Goal: Task Accomplishment & Management: Use online tool/utility

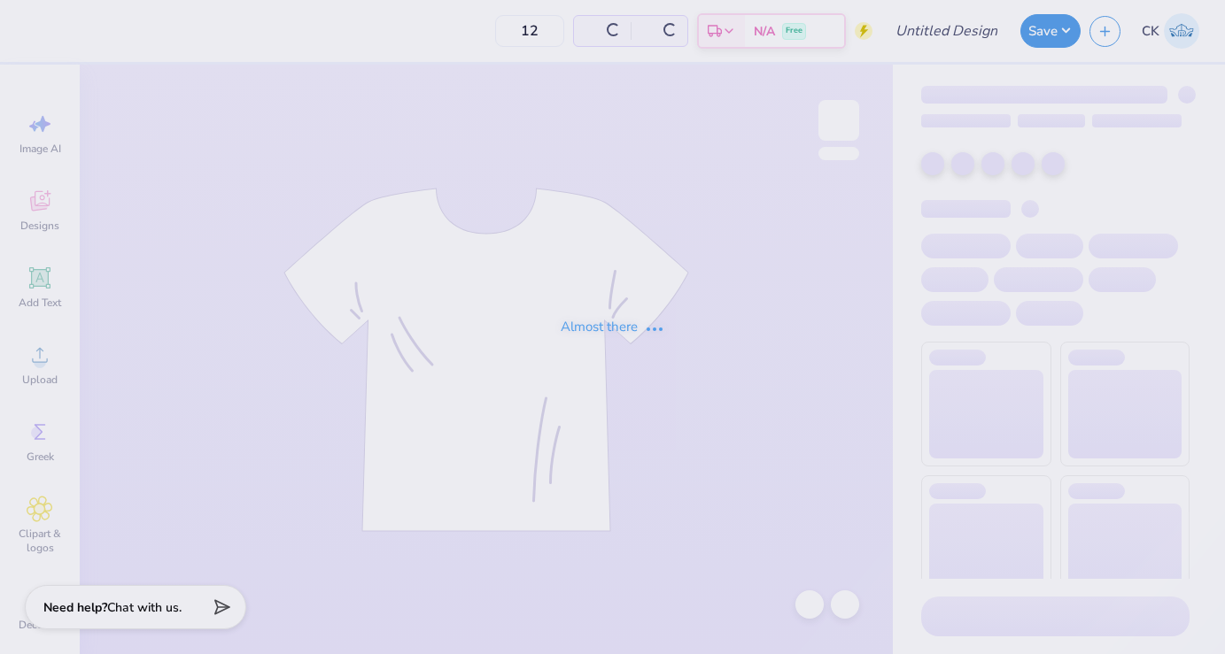
type input "TriDelt Parents Weekend Tees"
type input "24"
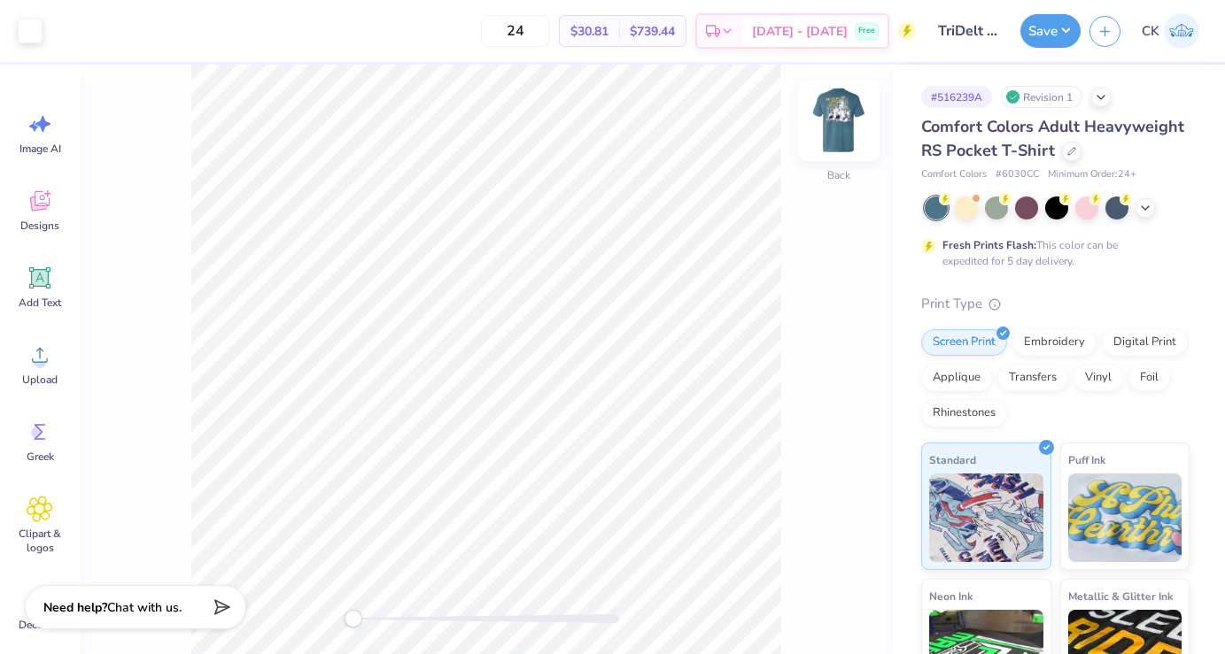
click at [841, 112] on img at bounding box center [838, 120] width 71 height 71
click at [68, 30] on div at bounding box center [62, 29] width 25 height 25
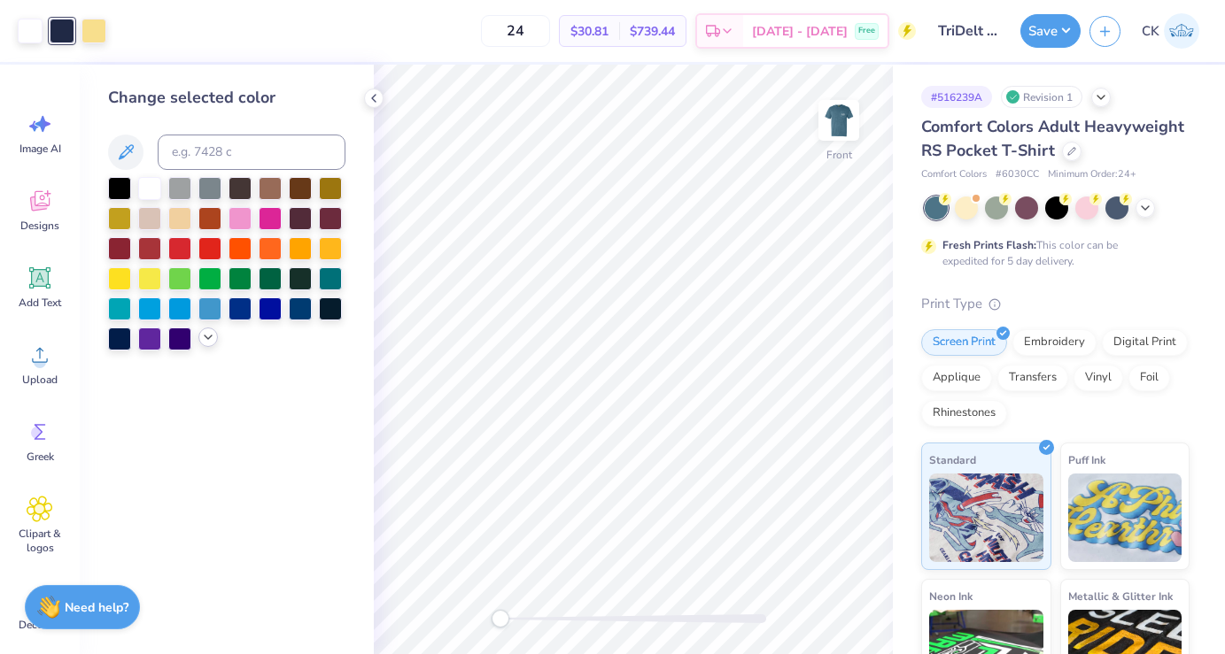
click at [212, 335] on icon at bounding box center [208, 337] width 14 height 14
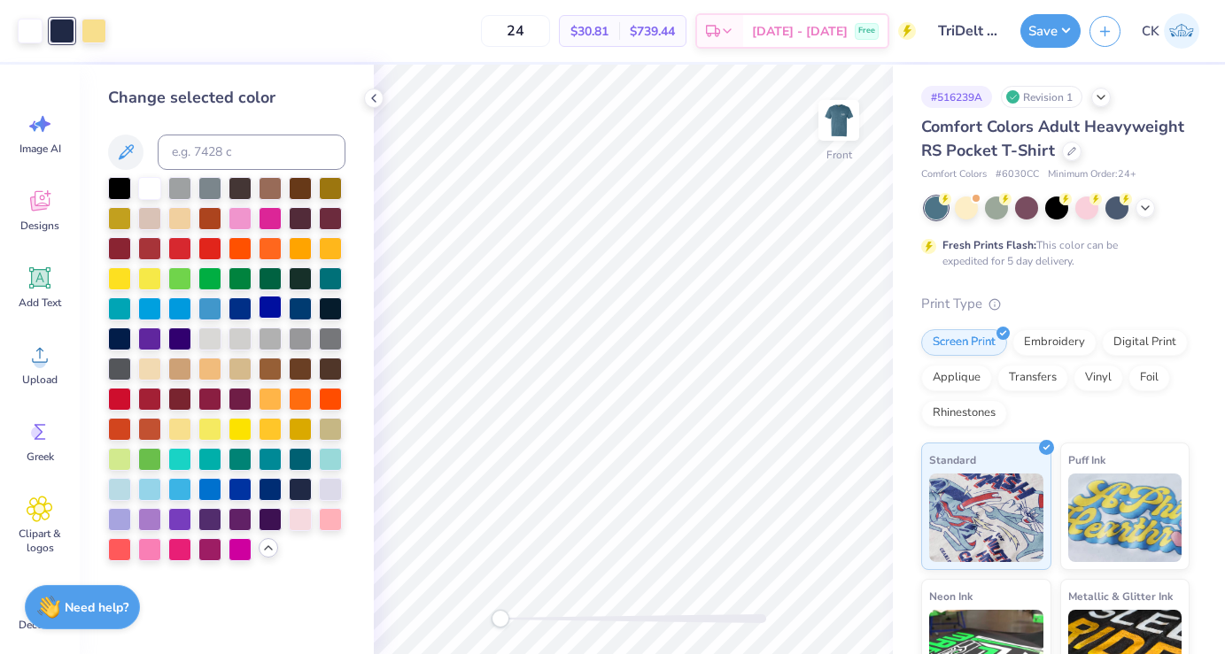
click at [271, 307] on div at bounding box center [270, 307] width 23 height 23
click at [379, 92] on icon at bounding box center [374, 98] width 14 height 14
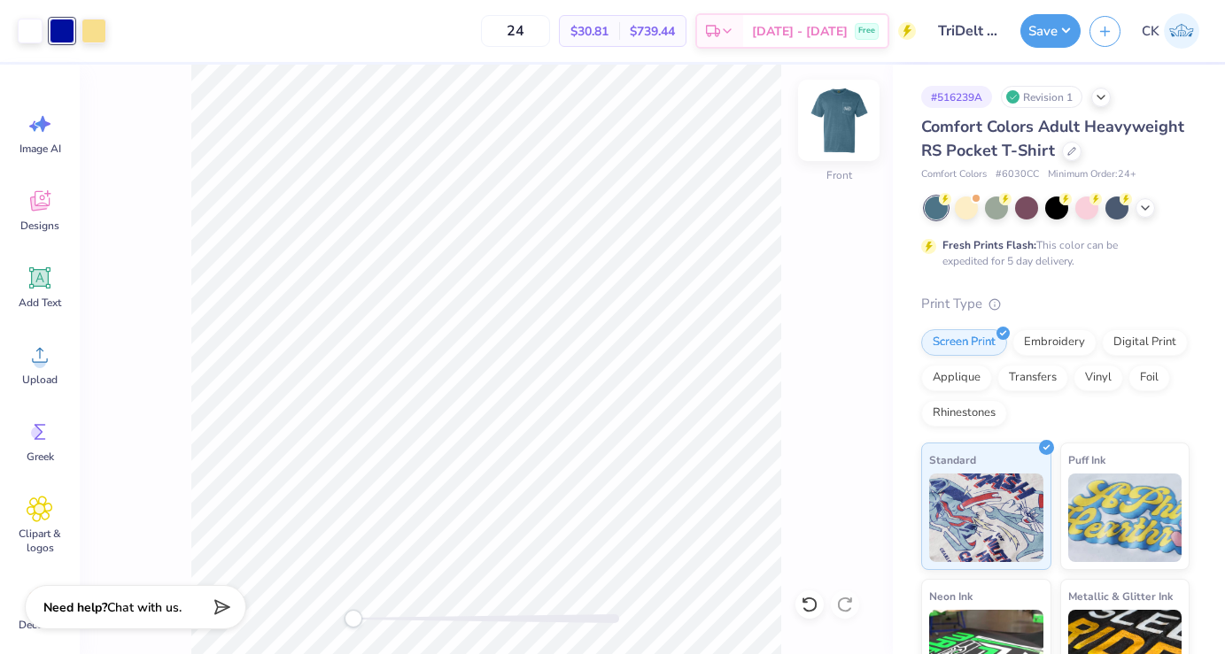
click at [848, 115] on img at bounding box center [838, 120] width 71 height 71
click at [846, 120] on img at bounding box center [838, 120] width 71 height 71
click at [62, 32] on div at bounding box center [62, 29] width 25 height 25
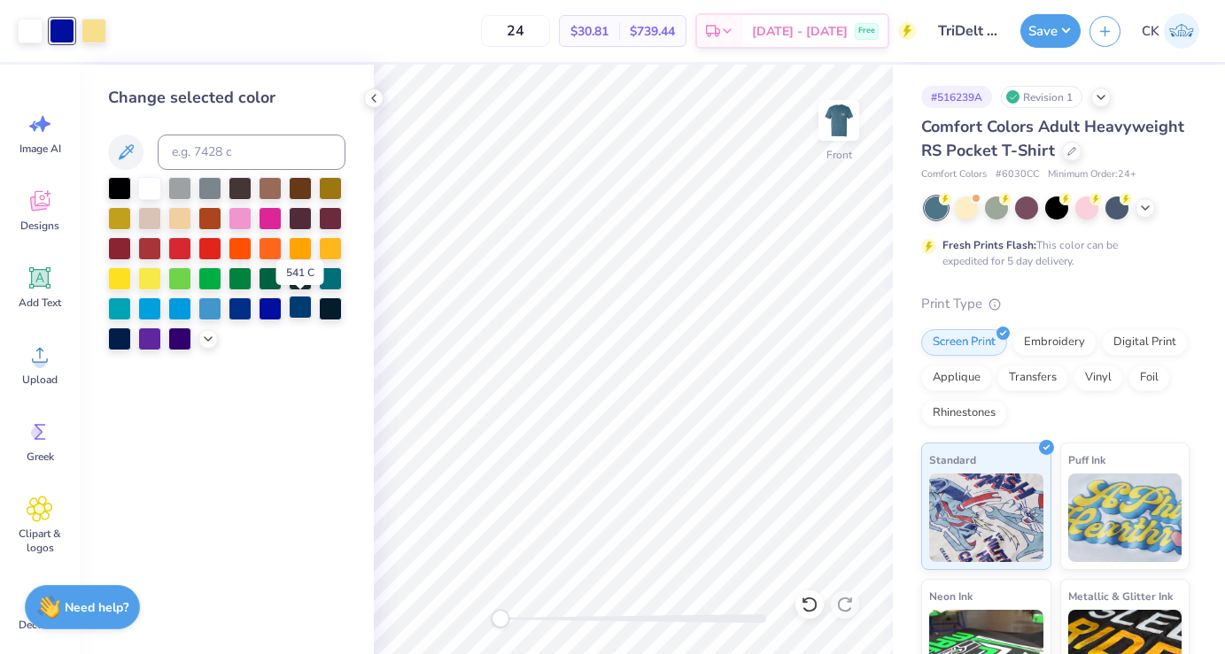
click at [308, 309] on div at bounding box center [300, 307] width 23 height 23
click at [205, 337] on icon at bounding box center [208, 337] width 14 height 14
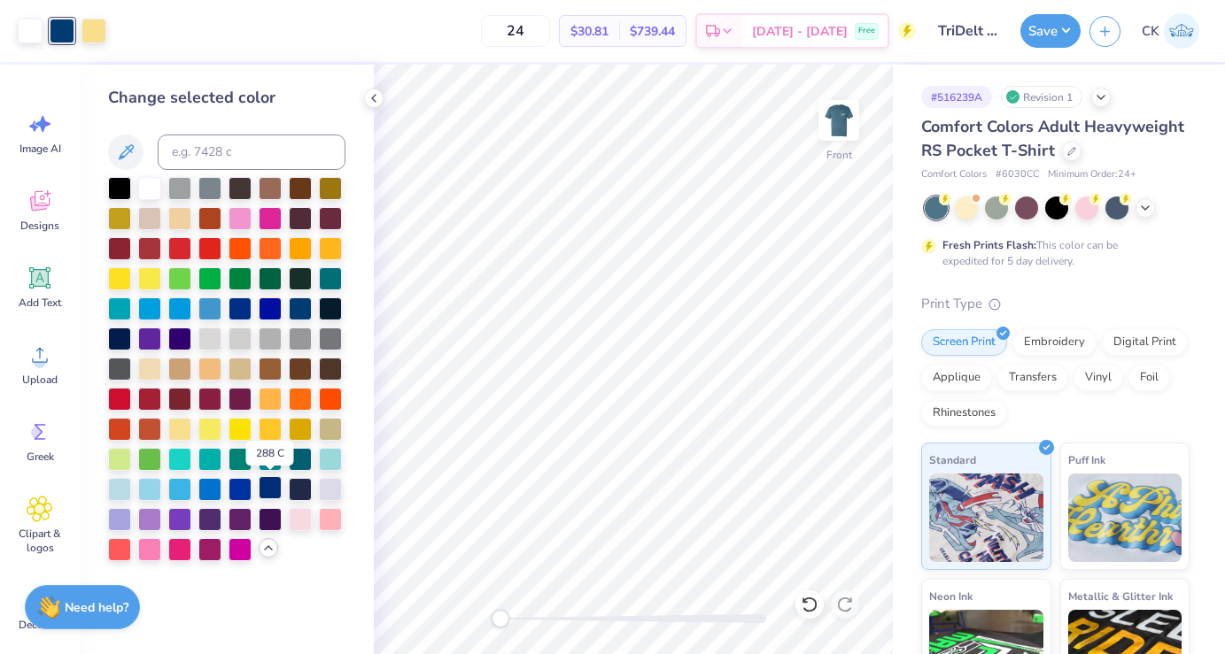
click at [276, 487] on div at bounding box center [270, 487] width 23 height 23
click at [367, 103] on icon at bounding box center [374, 98] width 14 height 14
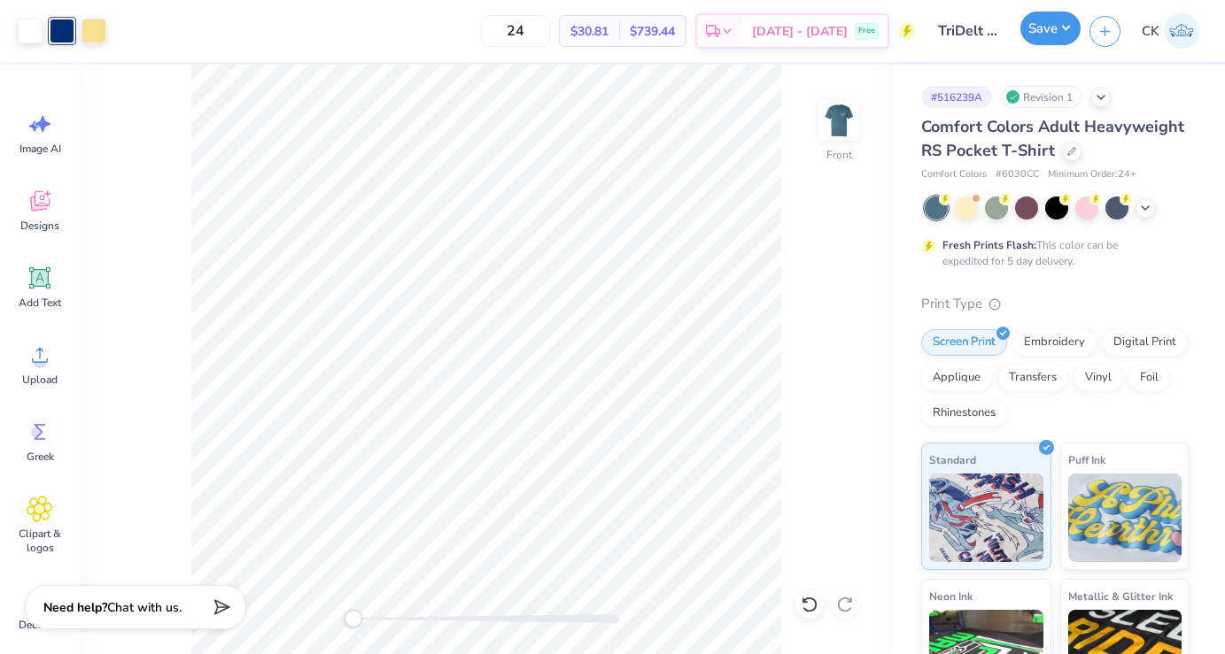
click at [1058, 29] on button "Save" at bounding box center [1050, 29] width 60 height 34
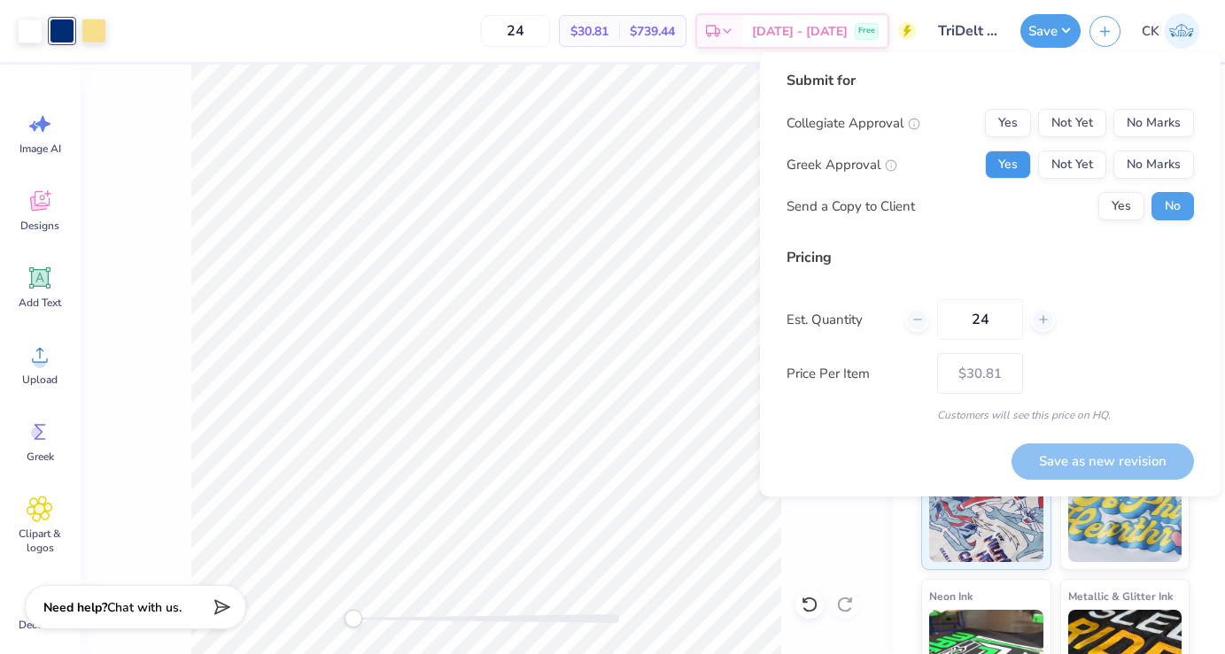
click at [1017, 169] on button "Yes" at bounding box center [1008, 165] width 46 height 28
click at [1156, 122] on button "No Marks" at bounding box center [1153, 123] width 81 height 28
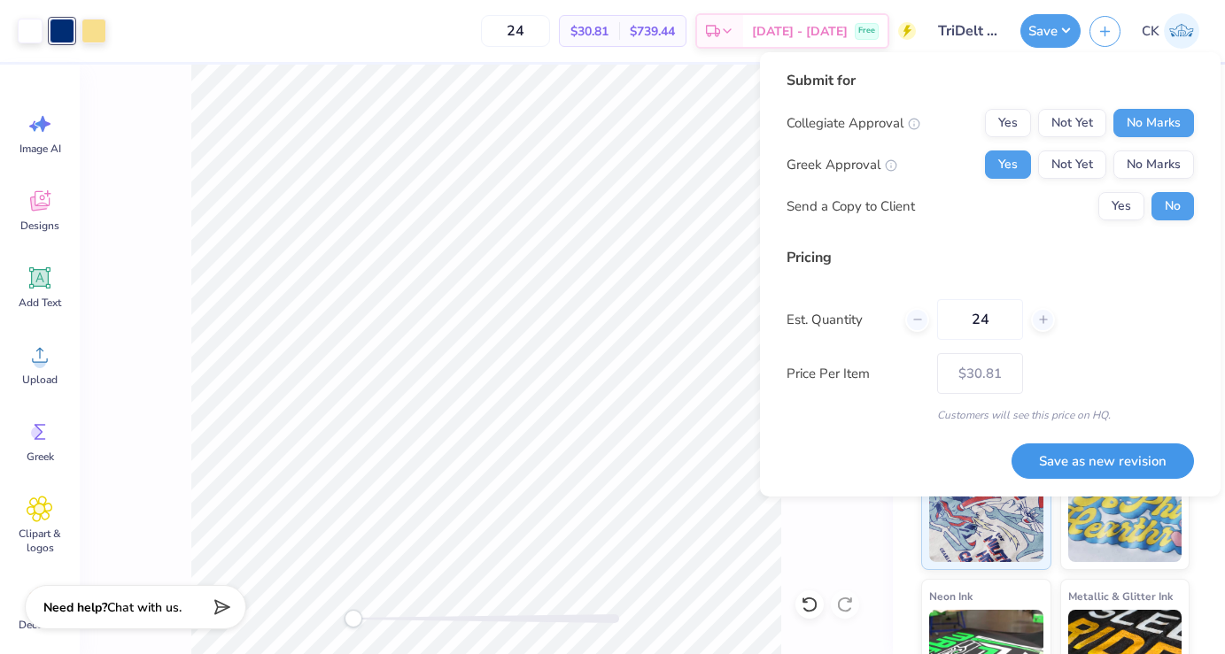
click at [1067, 450] on button "Save as new revision" at bounding box center [1102, 462] width 182 height 36
type input "$30.81"
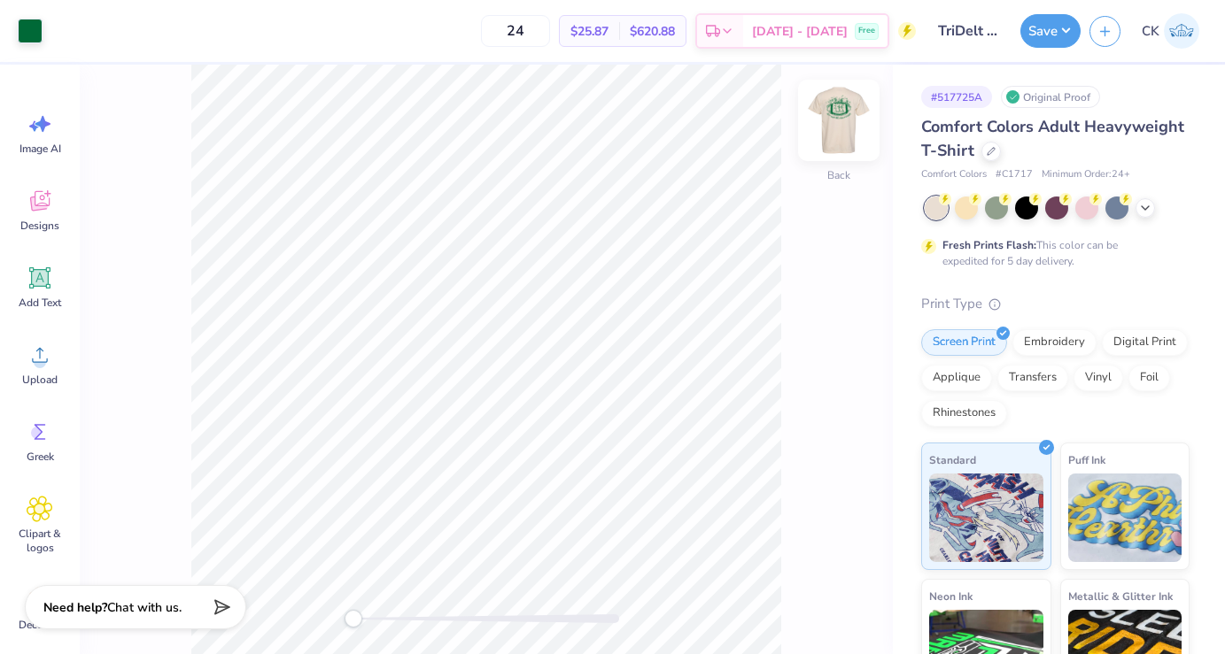
click at [841, 124] on img at bounding box center [838, 120] width 71 height 71
click at [841, 124] on img at bounding box center [838, 120] width 35 height 35
click at [841, 124] on img at bounding box center [838, 120] width 71 height 71
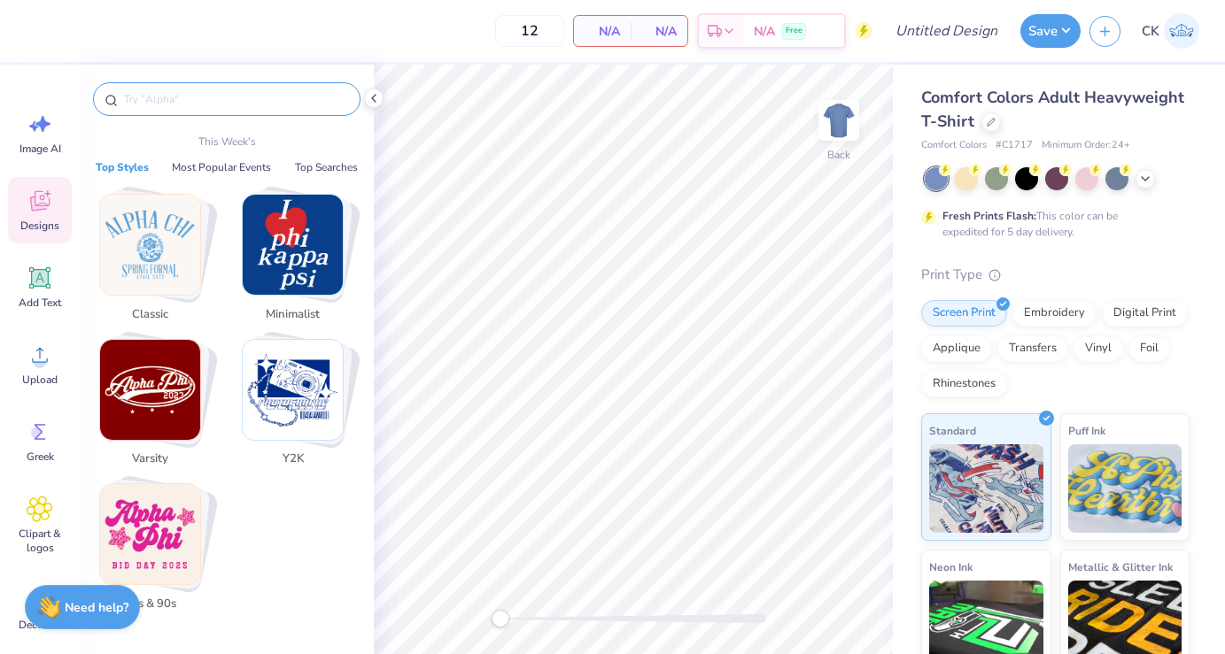
click at [210, 102] on input "text" at bounding box center [235, 99] width 227 height 18
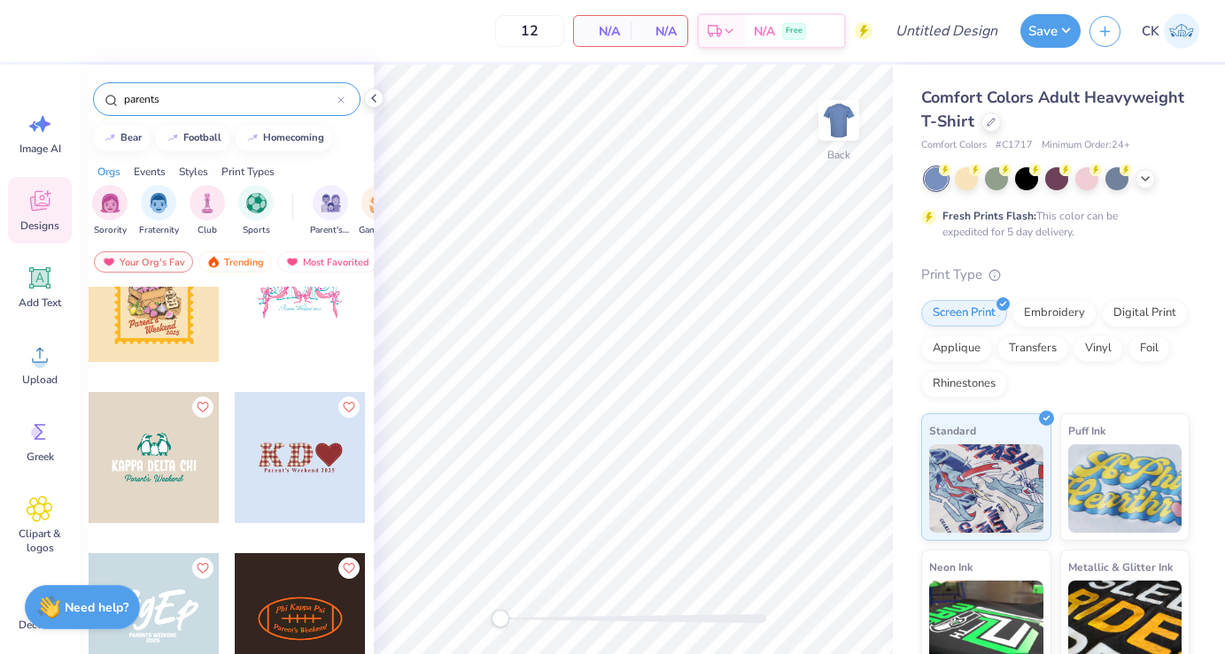
scroll to position [5705, 0]
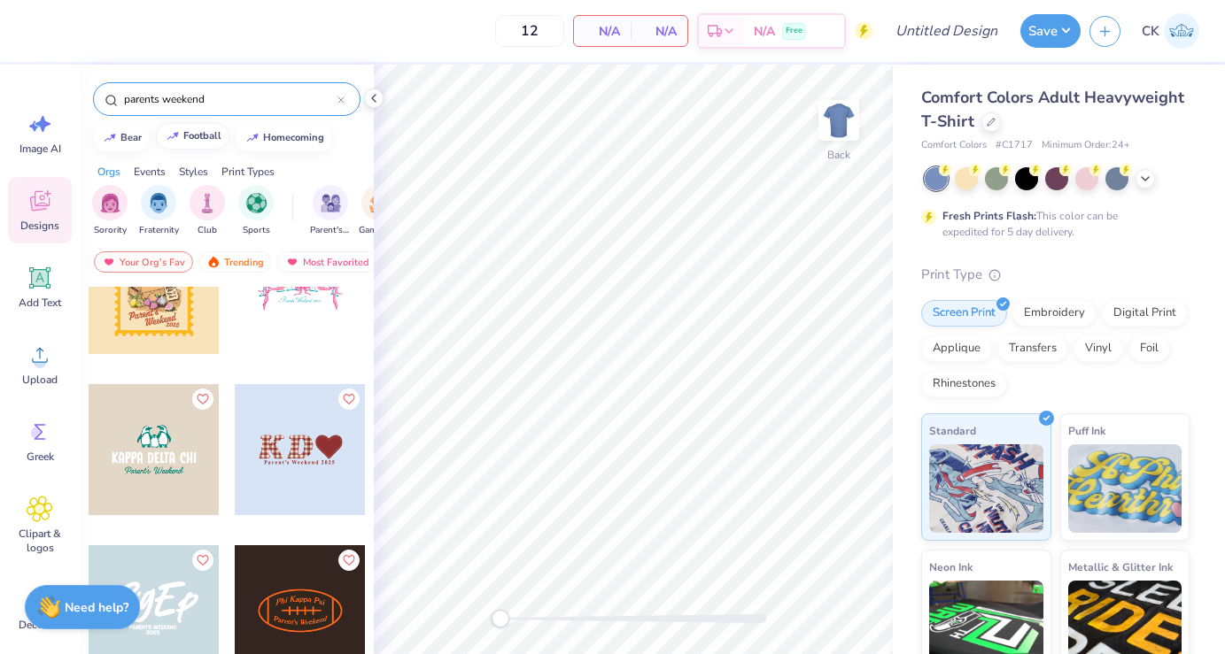
type input "parents weekend"
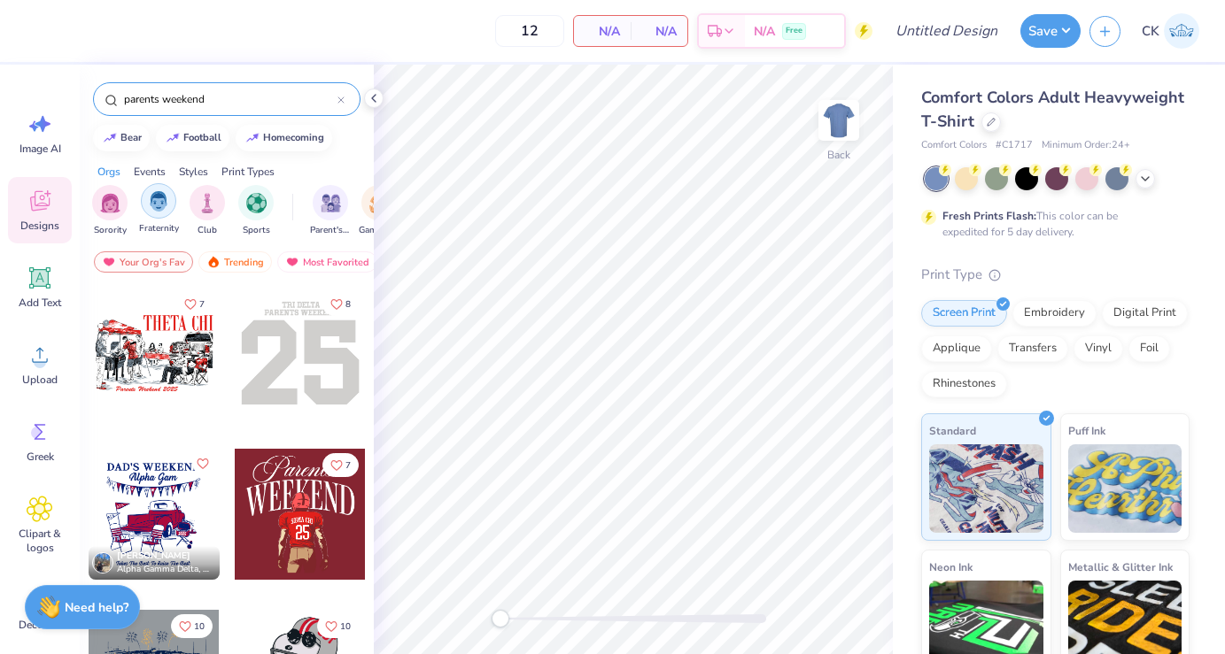
click at [158, 194] on img "filter for Fraternity" at bounding box center [158, 201] width 19 height 20
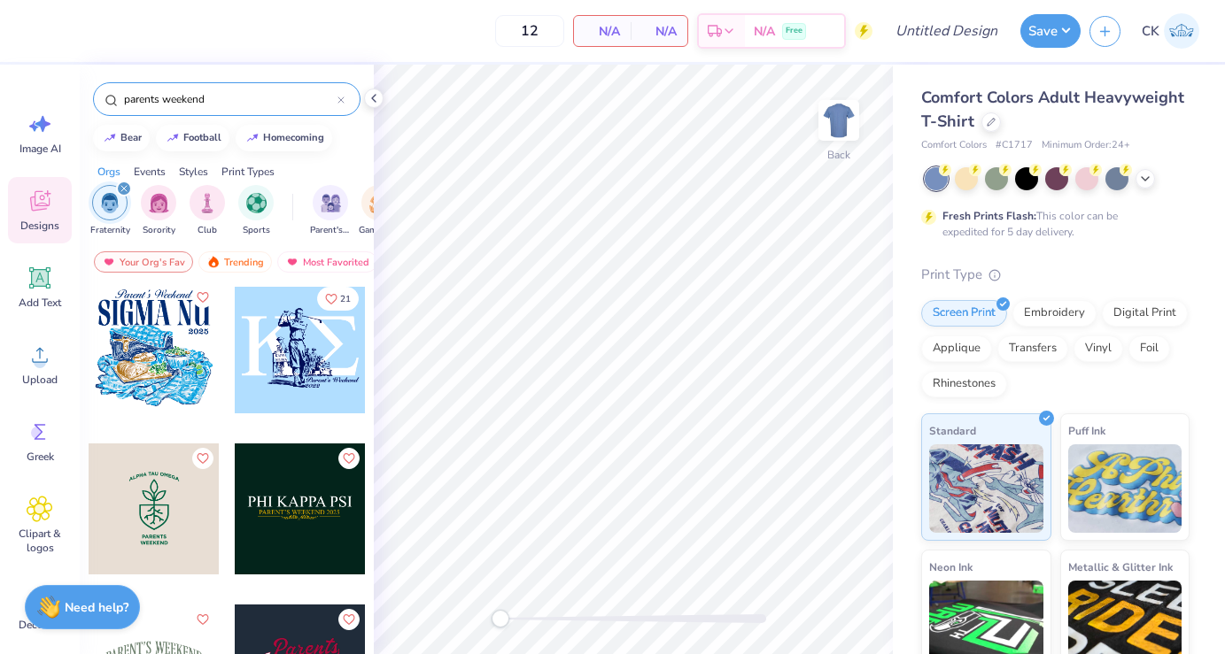
scroll to position [0, 0]
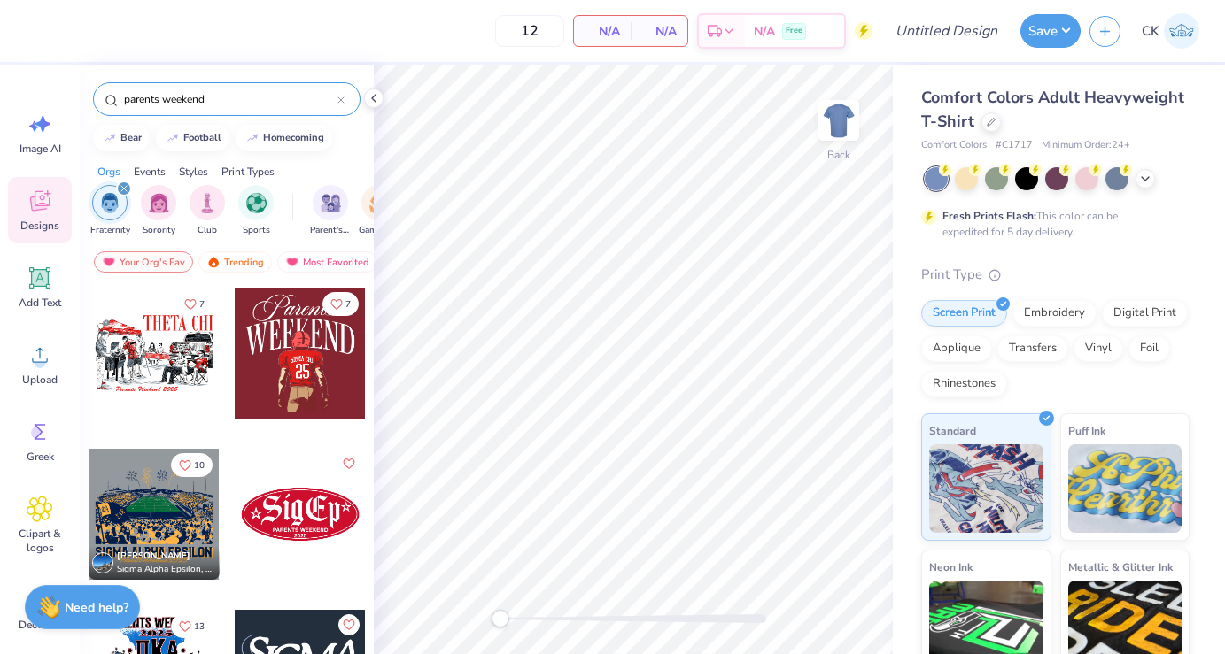
click at [157, 341] on div at bounding box center [154, 353] width 131 height 131
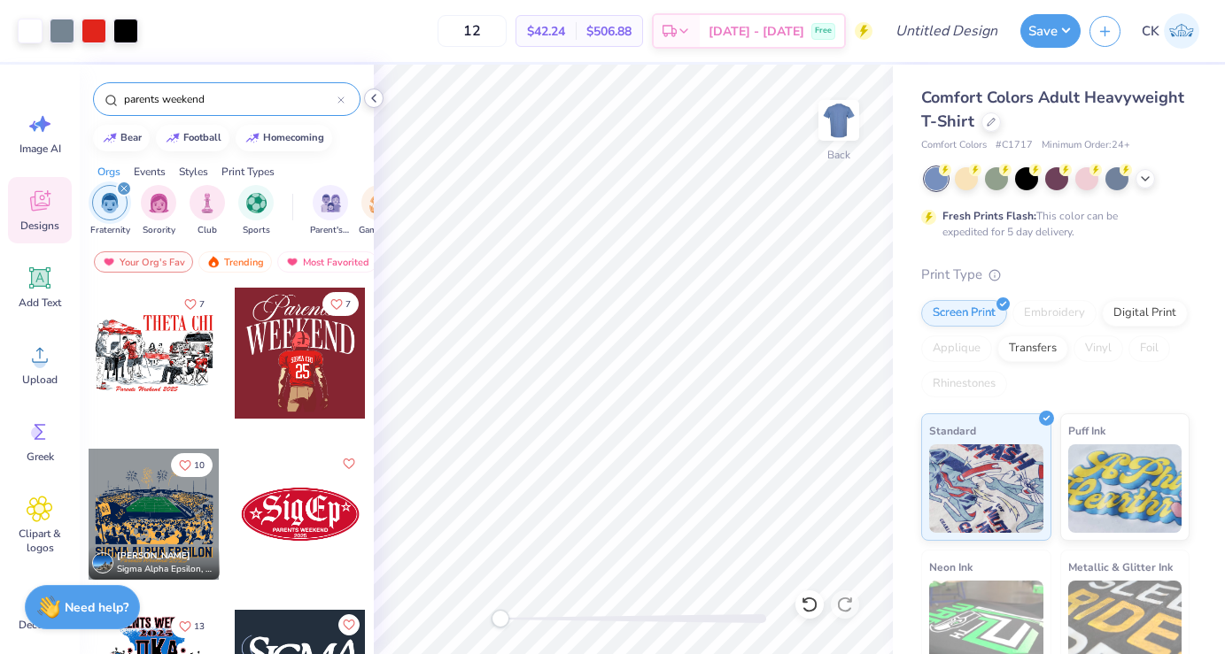
click at [375, 98] on icon at bounding box center [374, 98] width 14 height 14
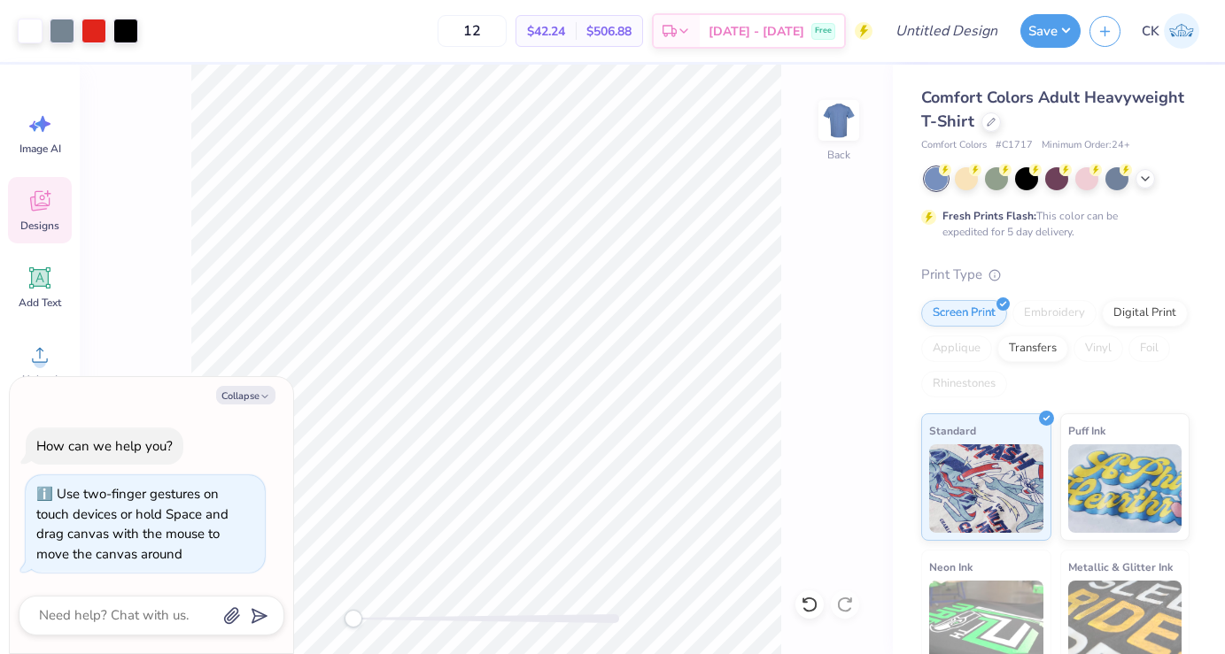
click at [313, 612] on div "Back" at bounding box center [486, 360] width 813 height 590
click at [259, 393] on icon "button" at bounding box center [264, 396] width 11 height 11
type textarea "x"
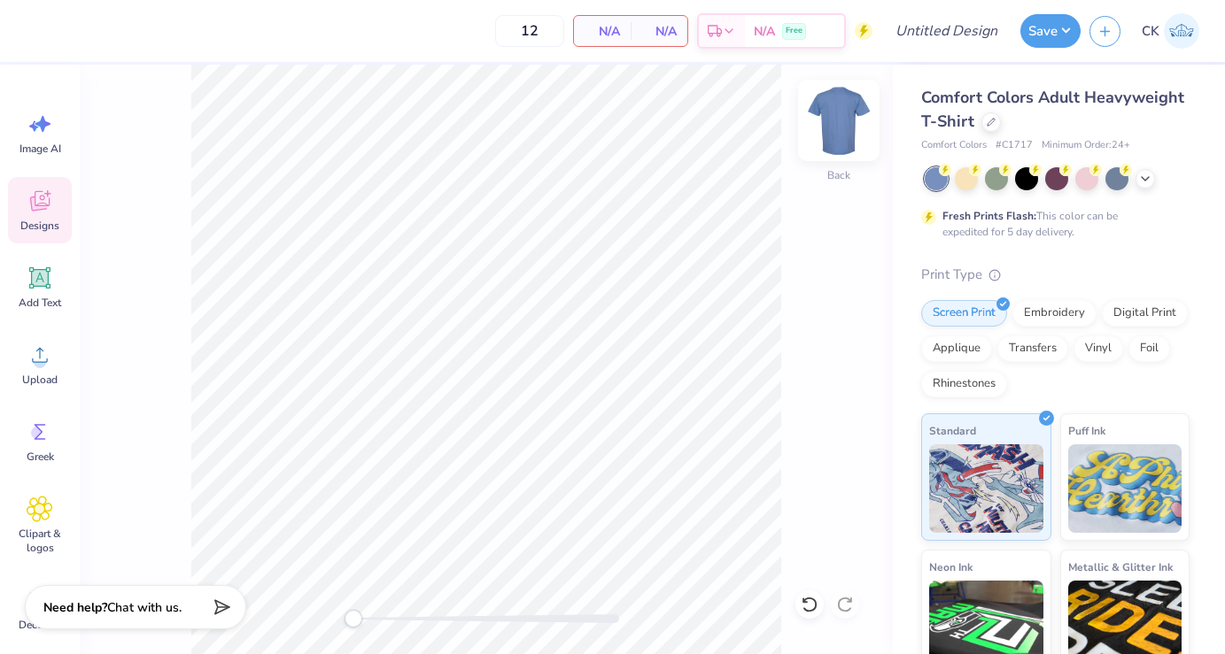
click at [823, 126] on img at bounding box center [838, 120] width 71 height 71
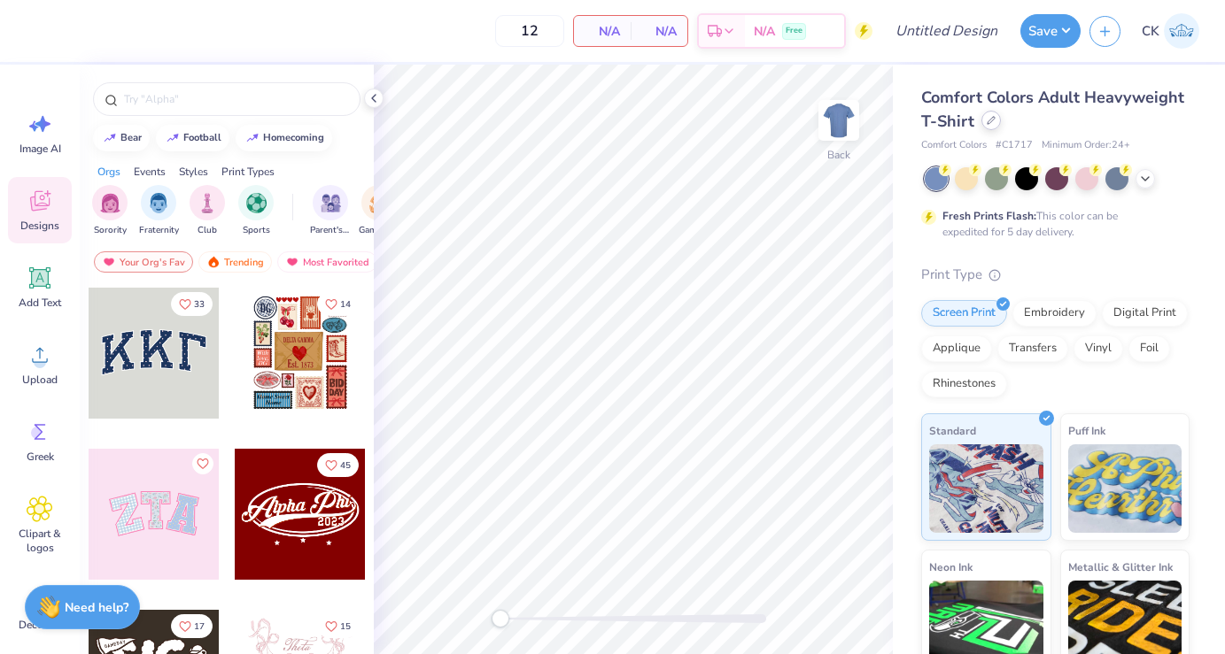
click at [991, 124] on icon at bounding box center [990, 120] width 9 height 9
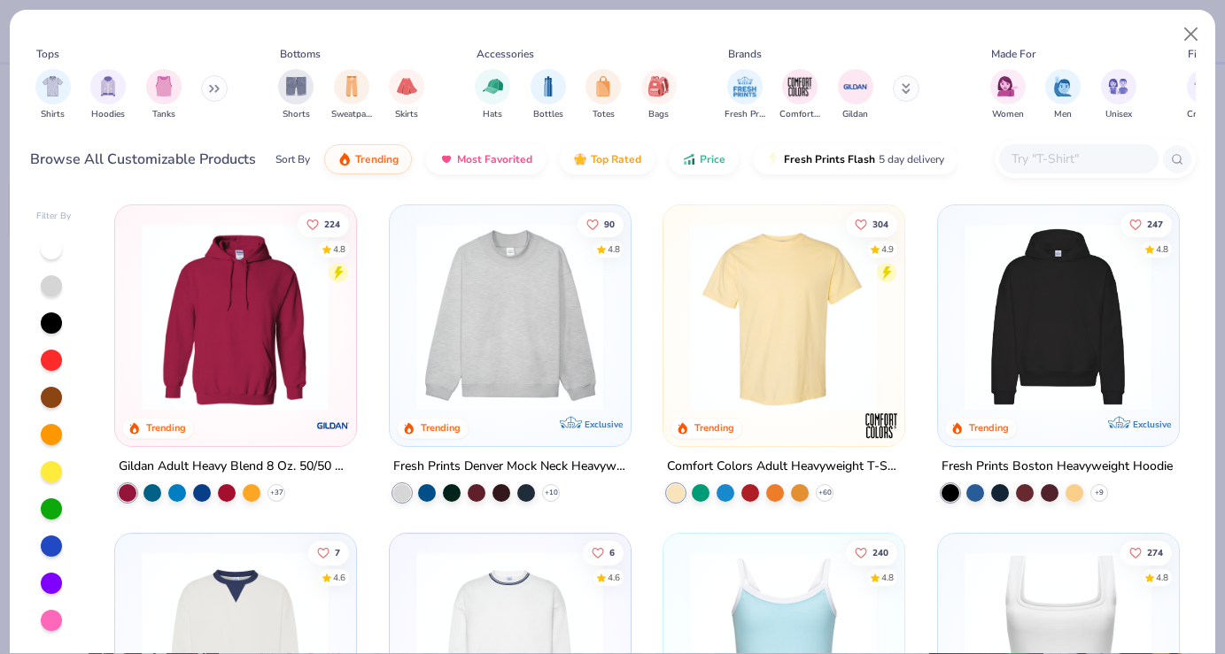
click at [210, 81] on button at bounding box center [214, 88] width 27 height 27
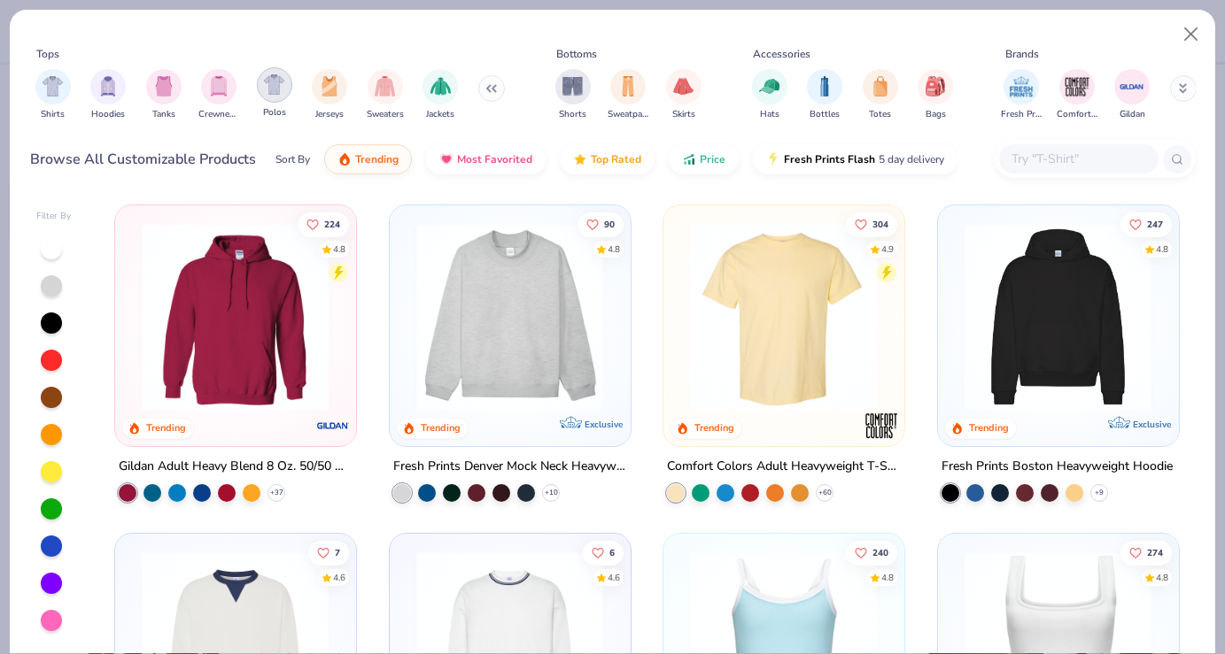
click at [271, 89] on img "filter for Polos" at bounding box center [274, 84] width 20 height 20
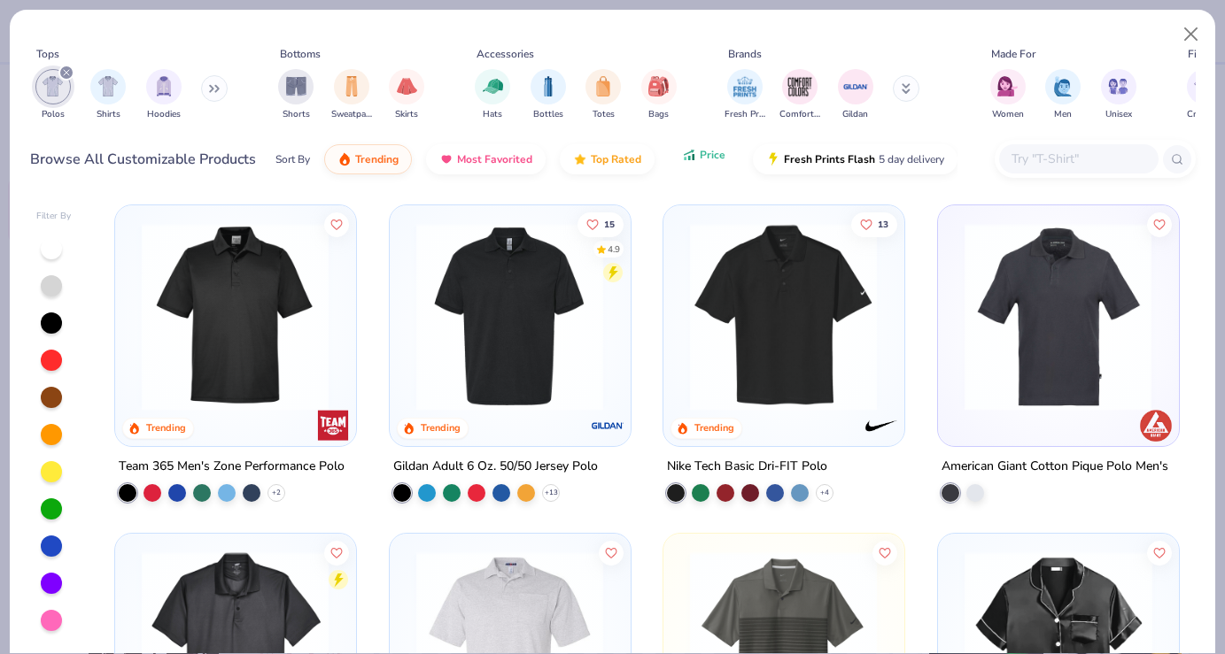
click at [709, 162] on span "Price" at bounding box center [713, 155] width 26 height 14
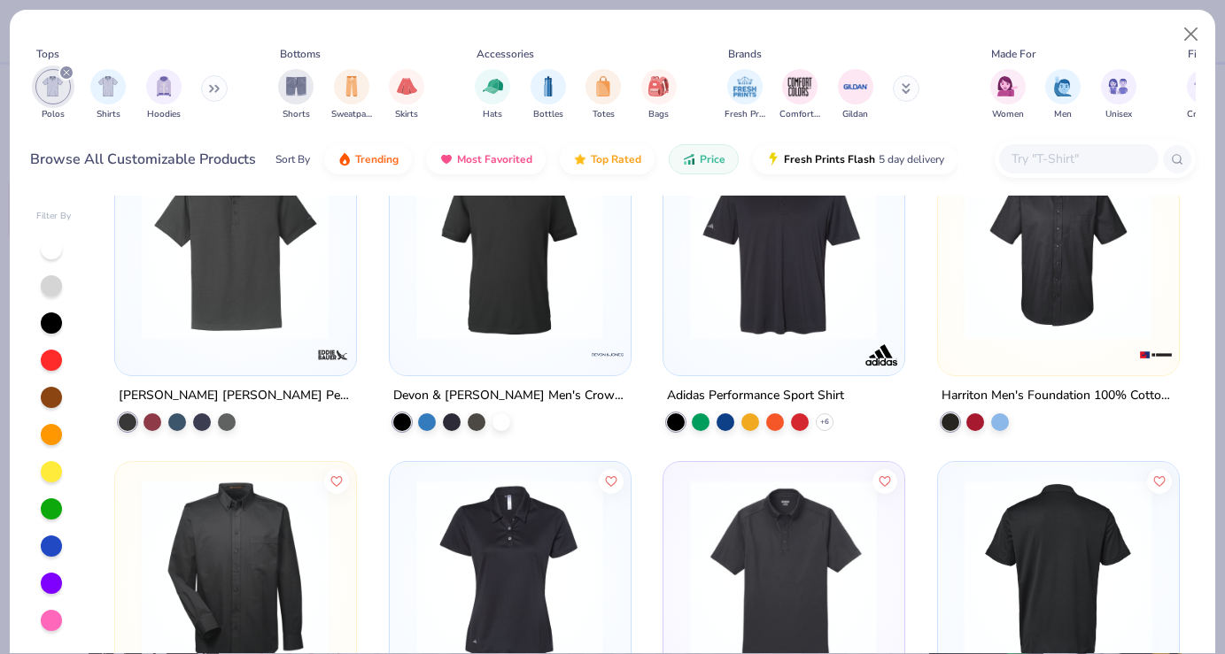
scroll to position [2213, 0]
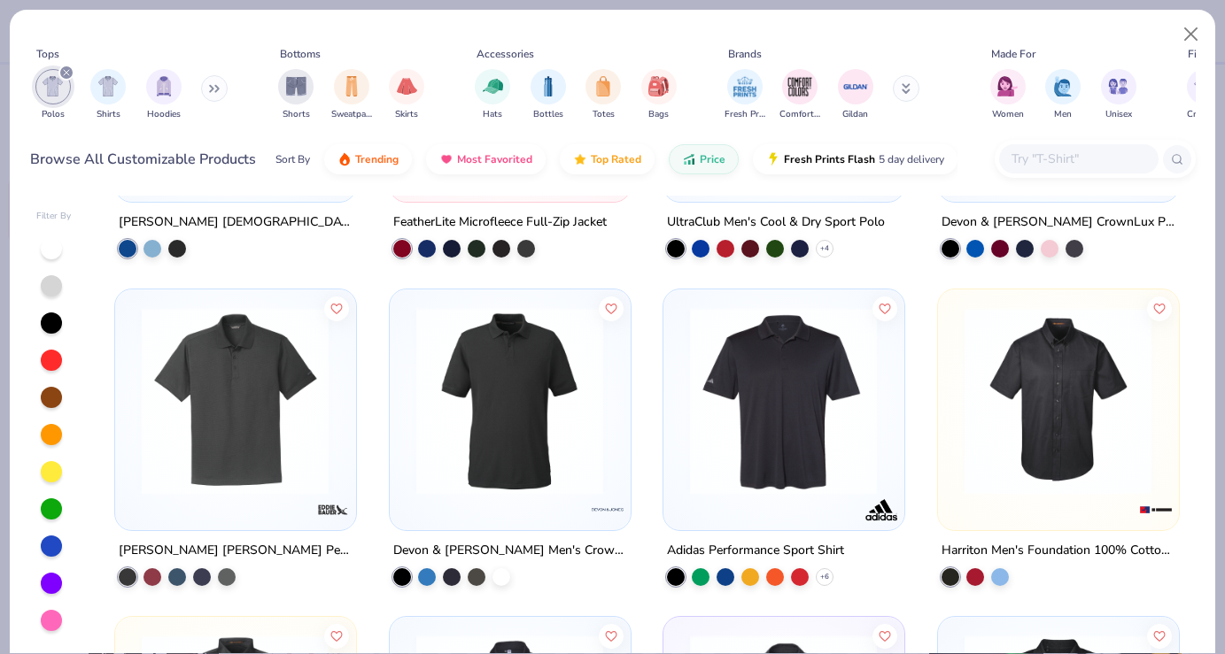
click at [754, 390] on div at bounding box center [578, 400] width 615 height 188
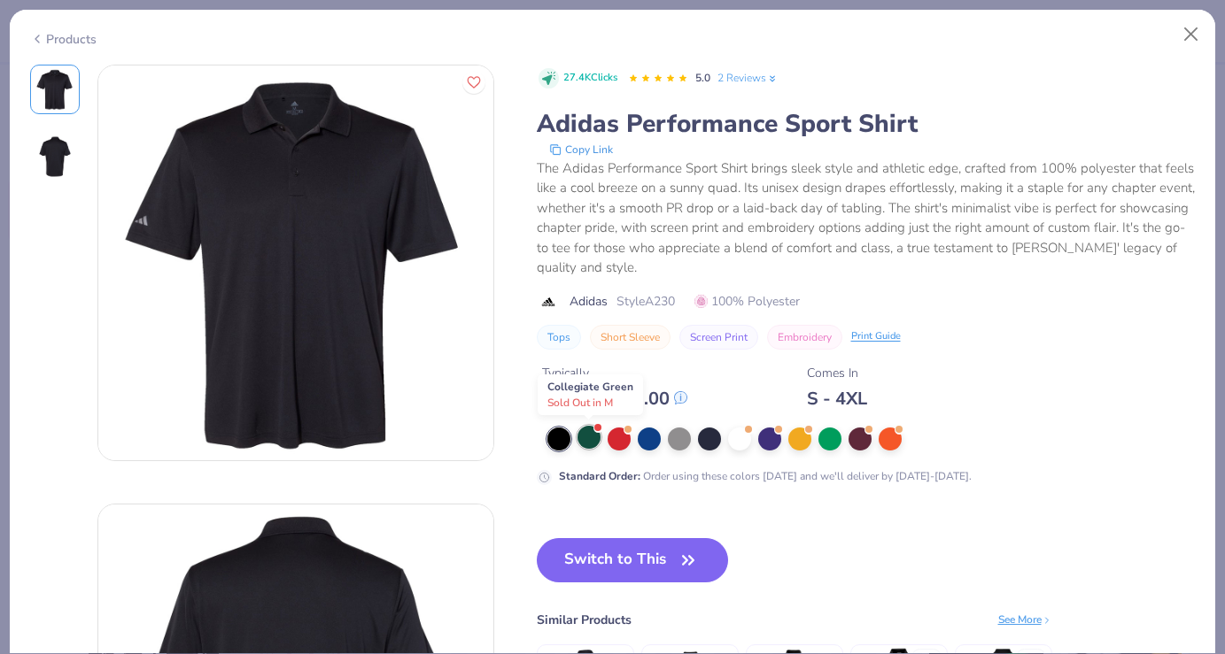
click at [595, 441] on div at bounding box center [588, 437] width 23 height 23
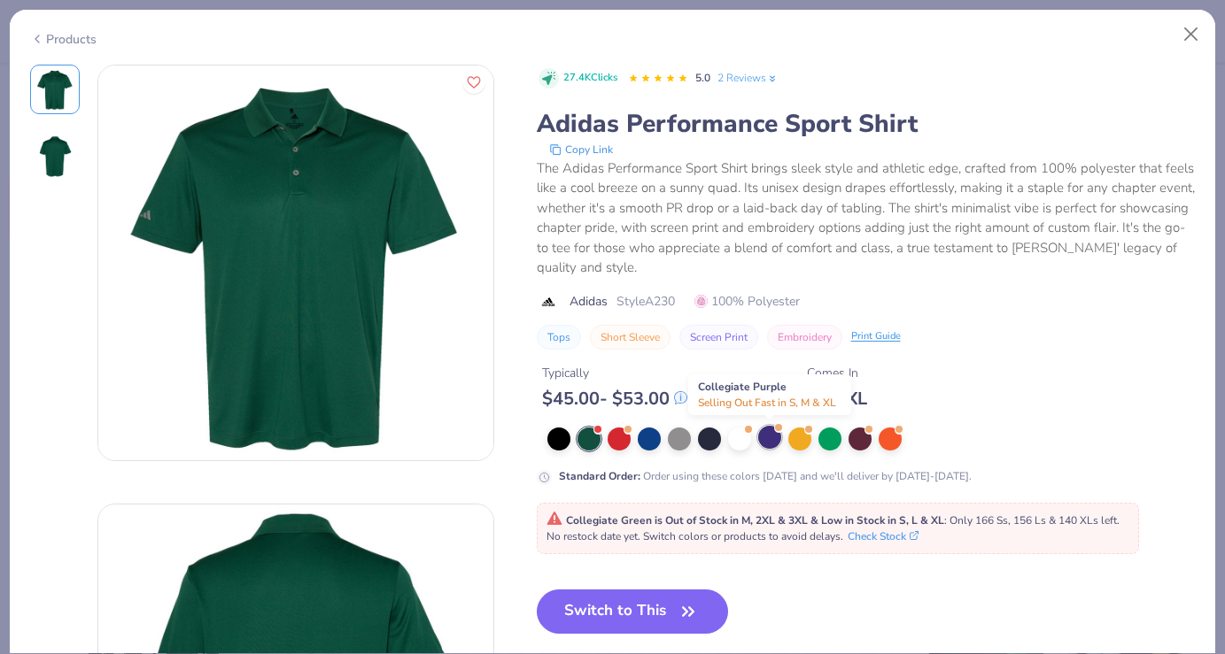
click at [776, 440] on div at bounding box center [769, 437] width 23 height 23
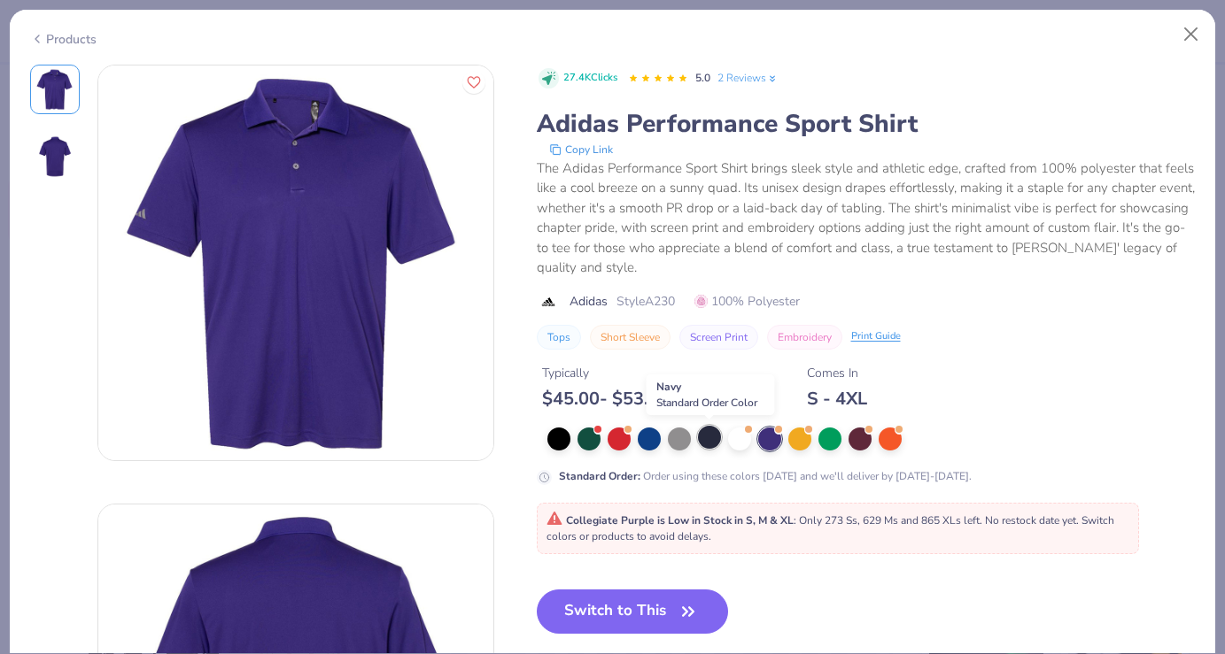
click at [709, 436] on div at bounding box center [709, 437] width 23 height 23
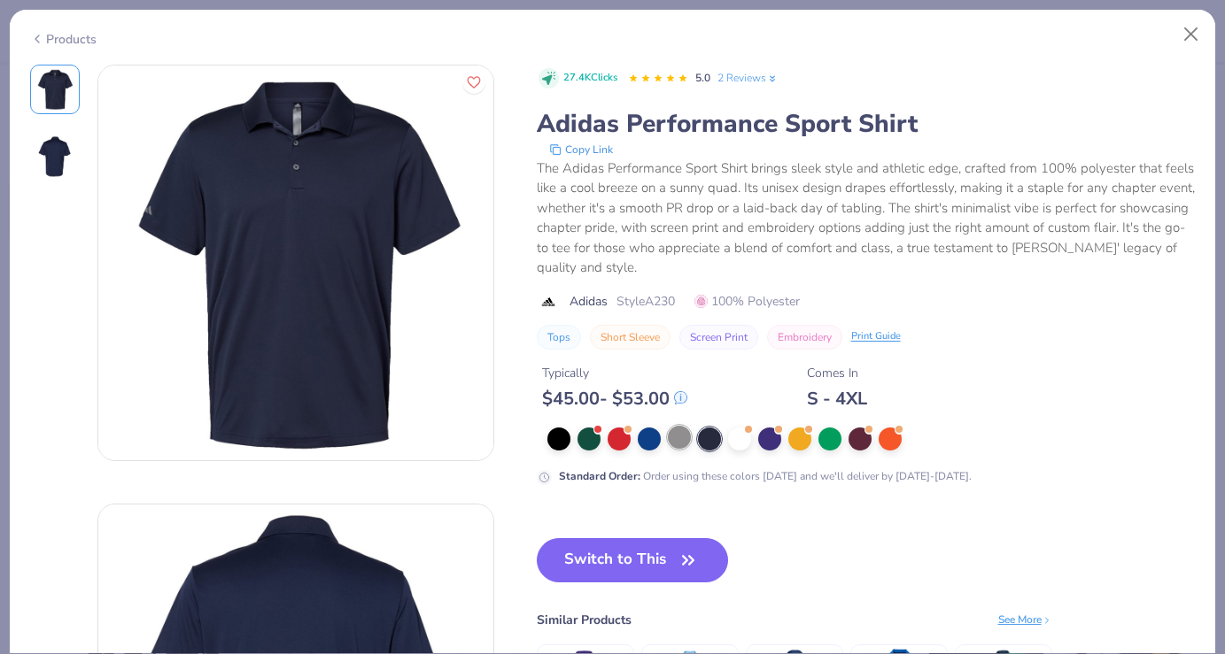
click at [689, 430] on div at bounding box center [679, 437] width 23 height 23
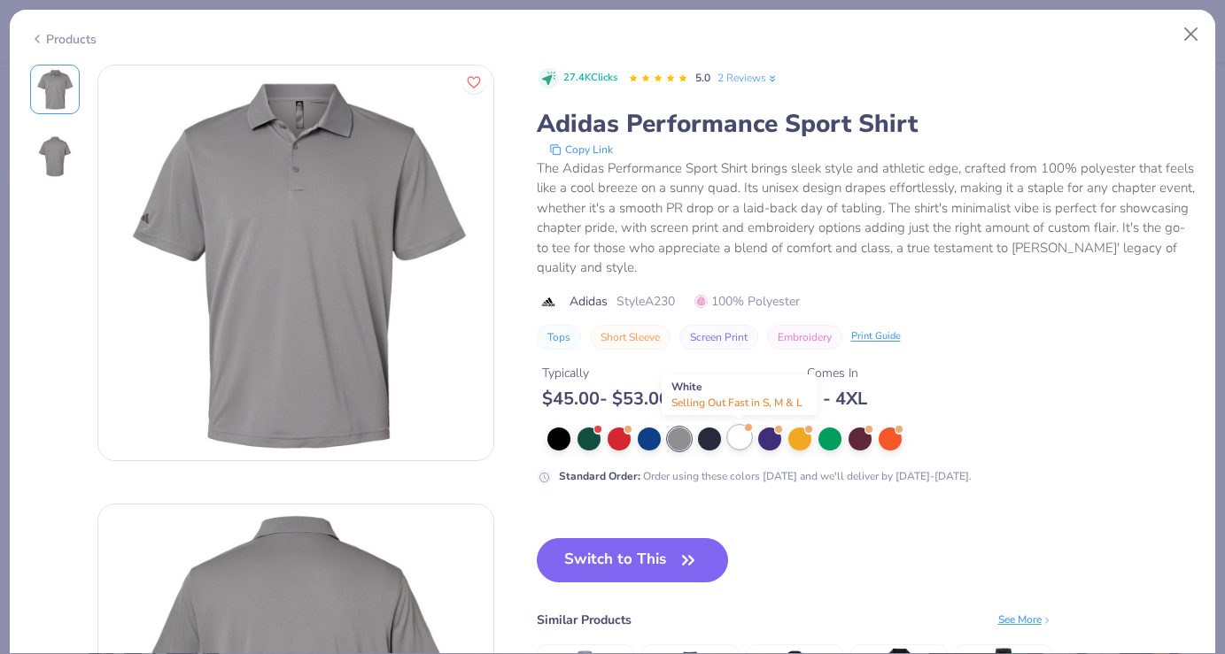
click at [740, 436] on div at bounding box center [739, 437] width 23 height 23
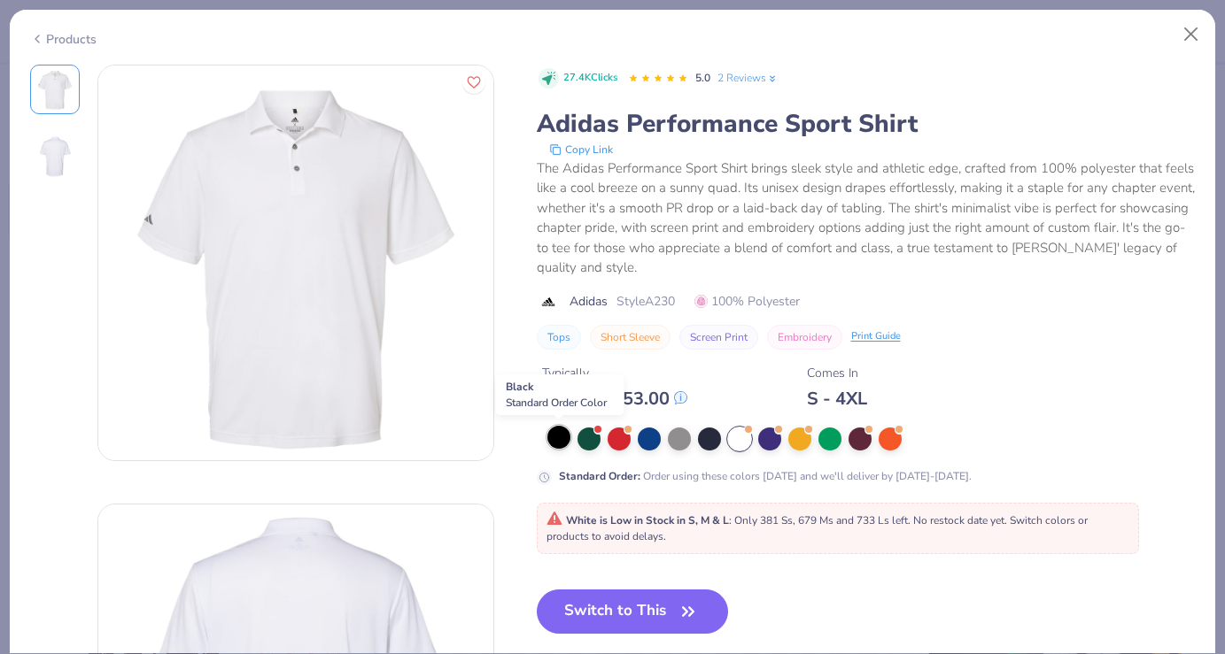
click at [553, 432] on div at bounding box center [558, 437] width 23 height 23
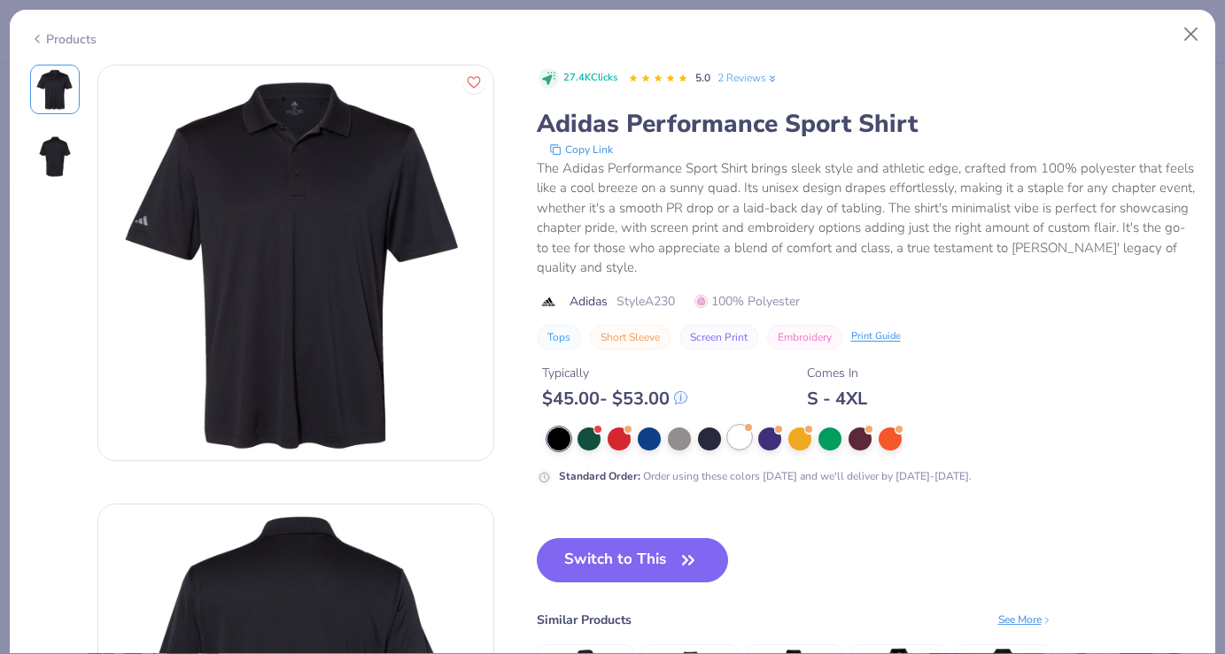
click at [731, 438] on div at bounding box center [739, 437] width 23 height 23
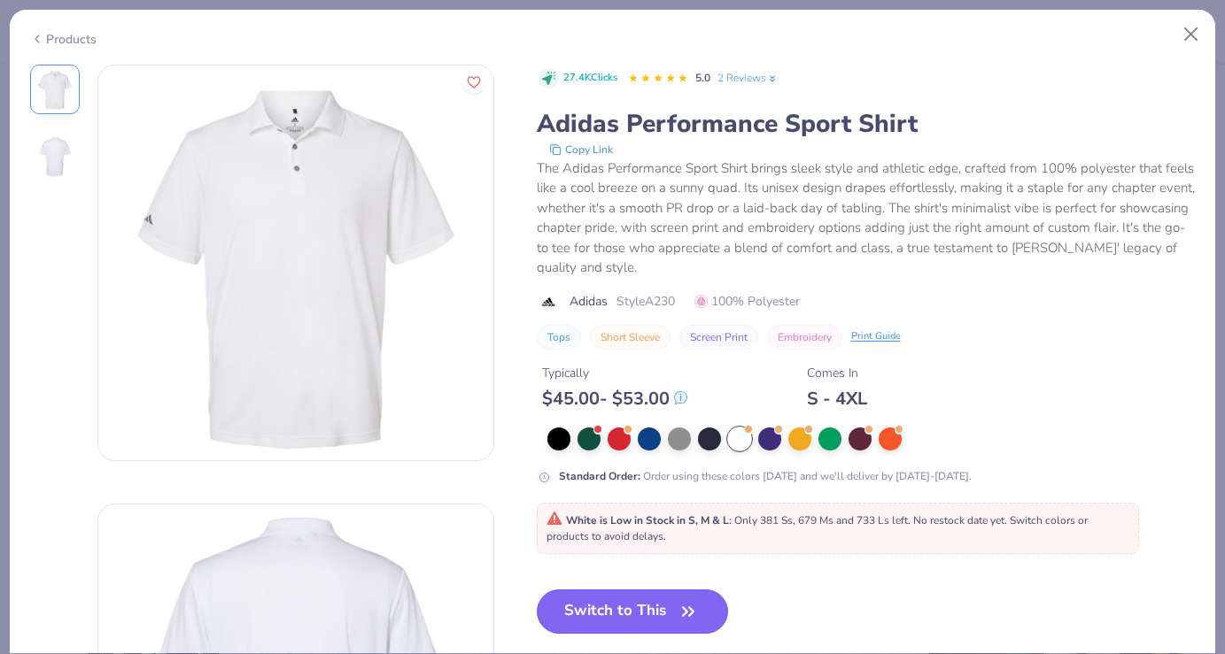
click at [654, 611] on button "Switch to This" at bounding box center [633, 612] width 192 height 44
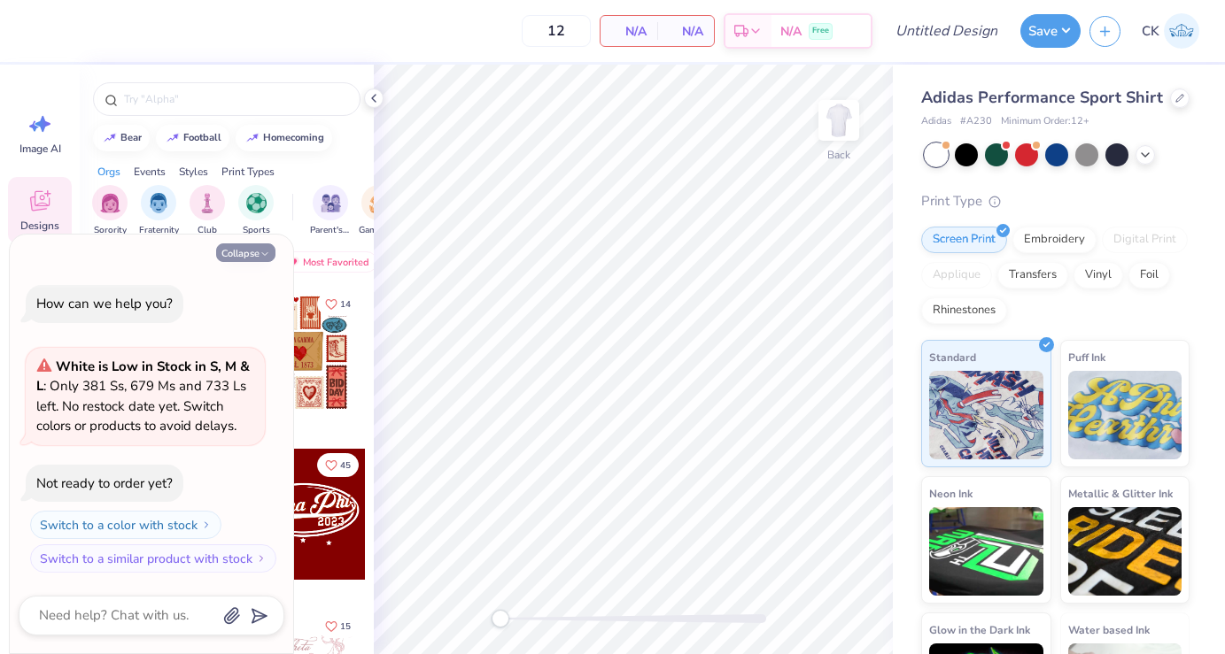
click at [253, 248] on button "Collapse" at bounding box center [245, 253] width 59 height 19
type textarea "x"
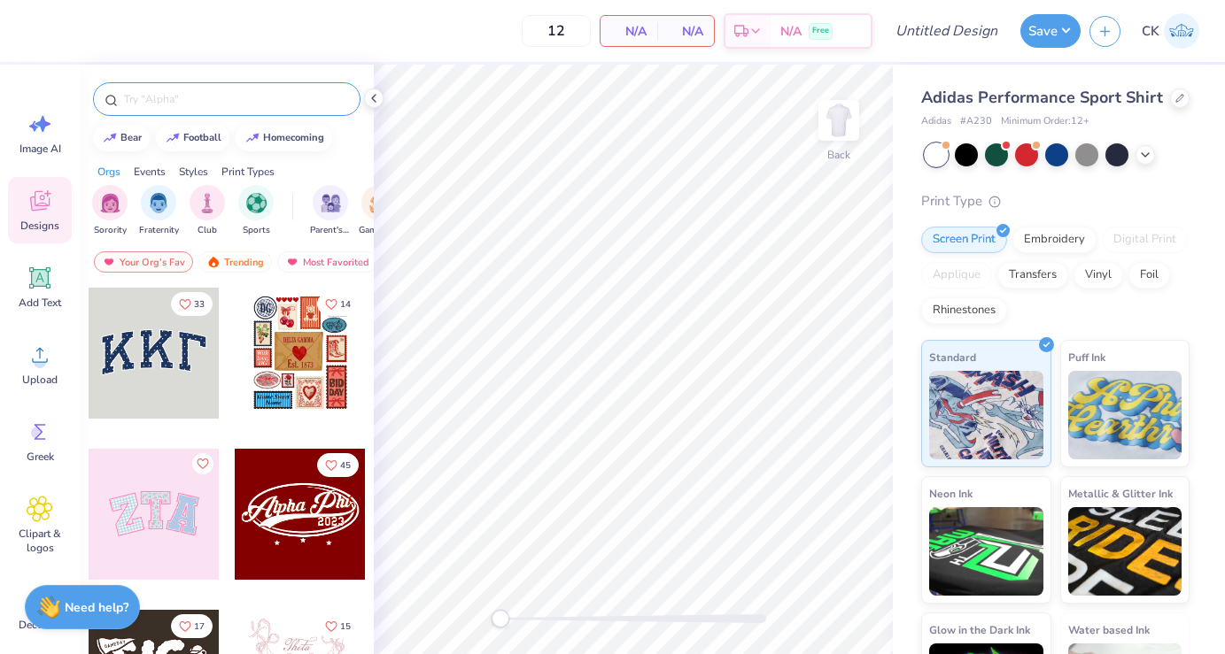
click at [207, 109] on div at bounding box center [226, 99] width 267 height 34
click at [197, 98] on input "text" at bounding box center [235, 99] width 227 height 18
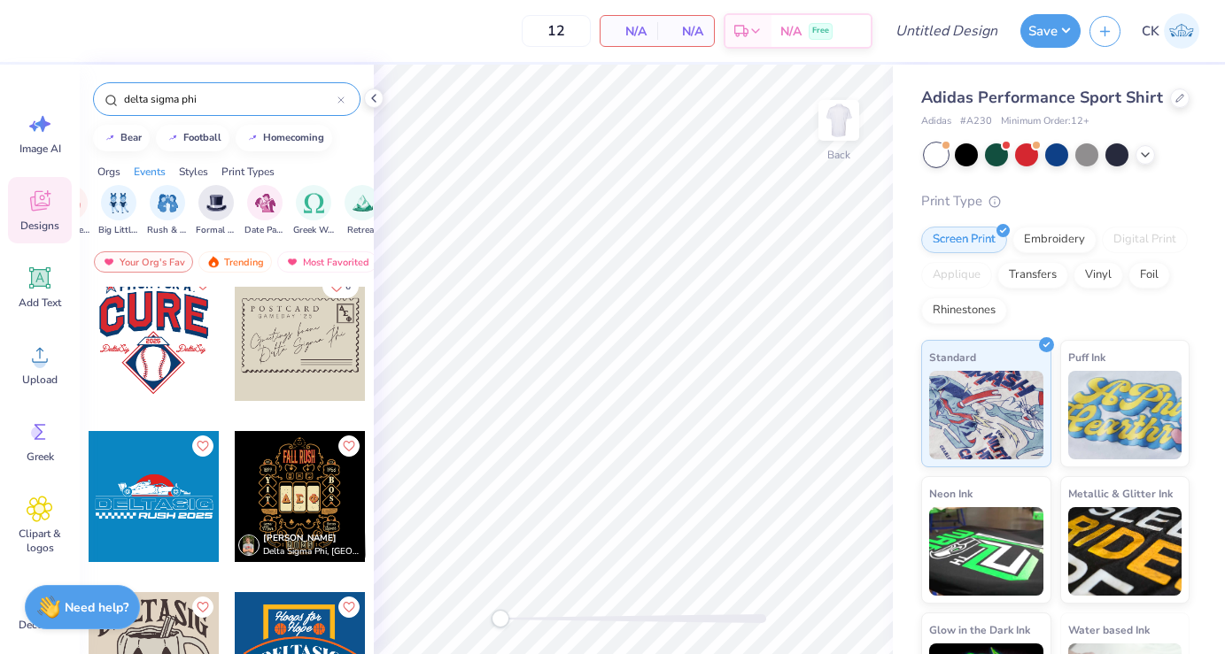
scroll to position [0, 408]
type input "delta sigma phi"
click at [210, 197] on img "filter for Formal & Semi" at bounding box center [215, 201] width 20 height 20
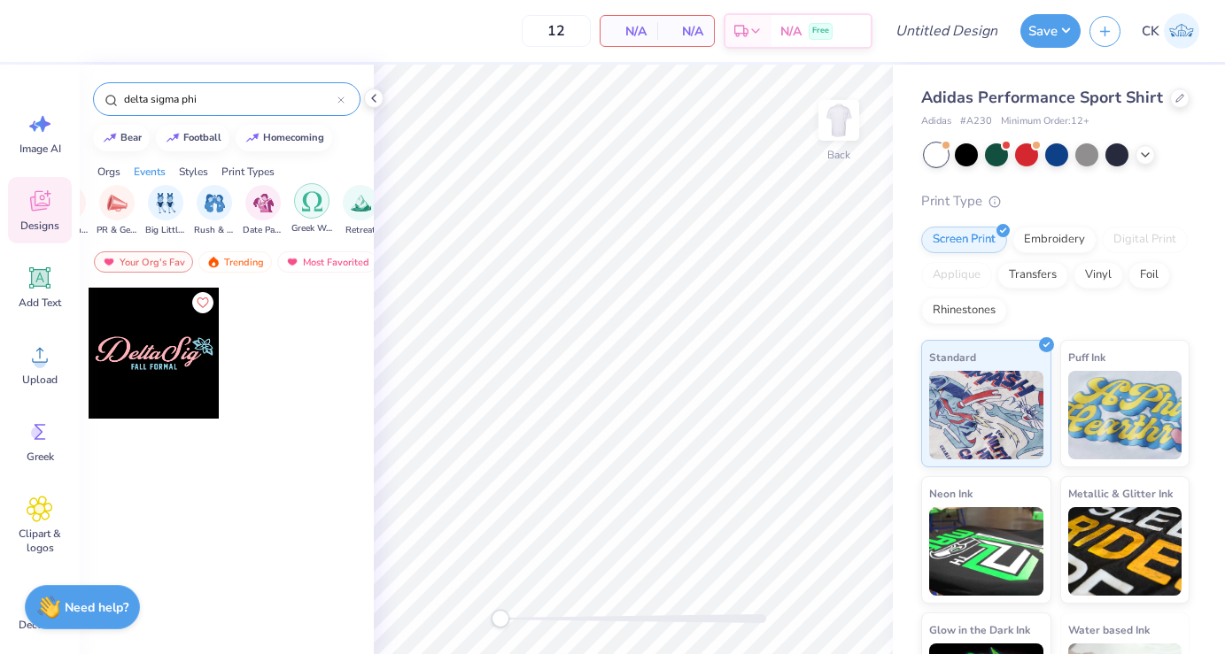
click at [314, 195] on img "filter for Greek Week" at bounding box center [312, 201] width 20 height 20
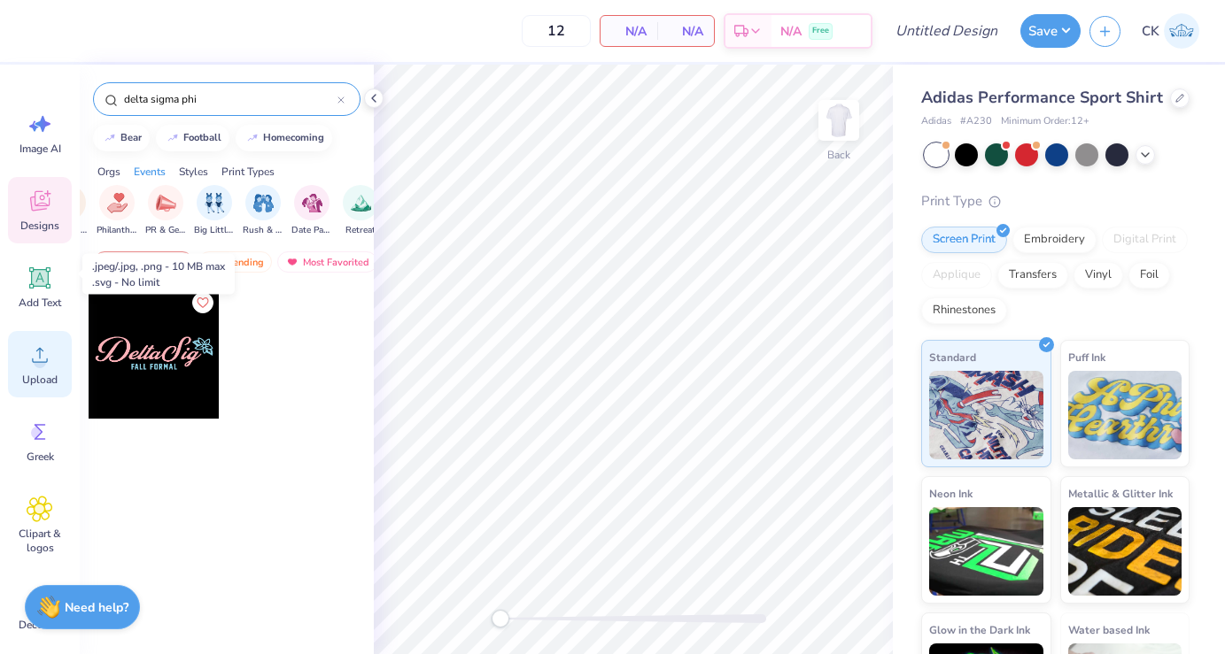
scroll to position [121, 0]
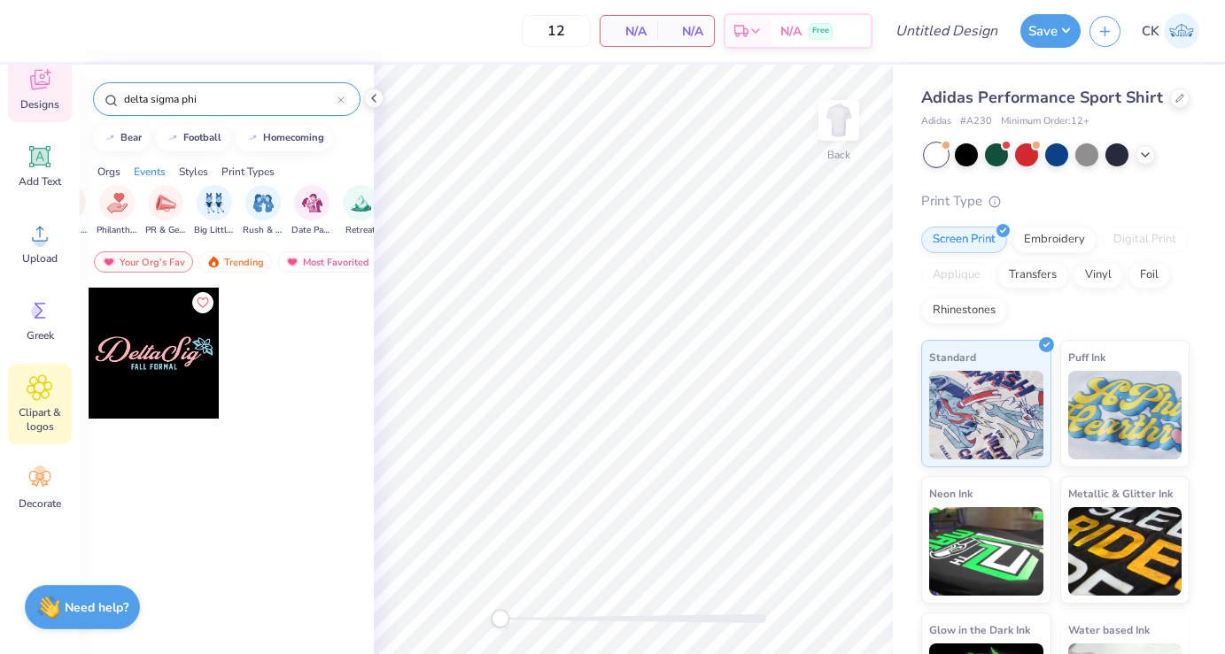
click at [42, 383] on icon at bounding box center [40, 388] width 11 height 11
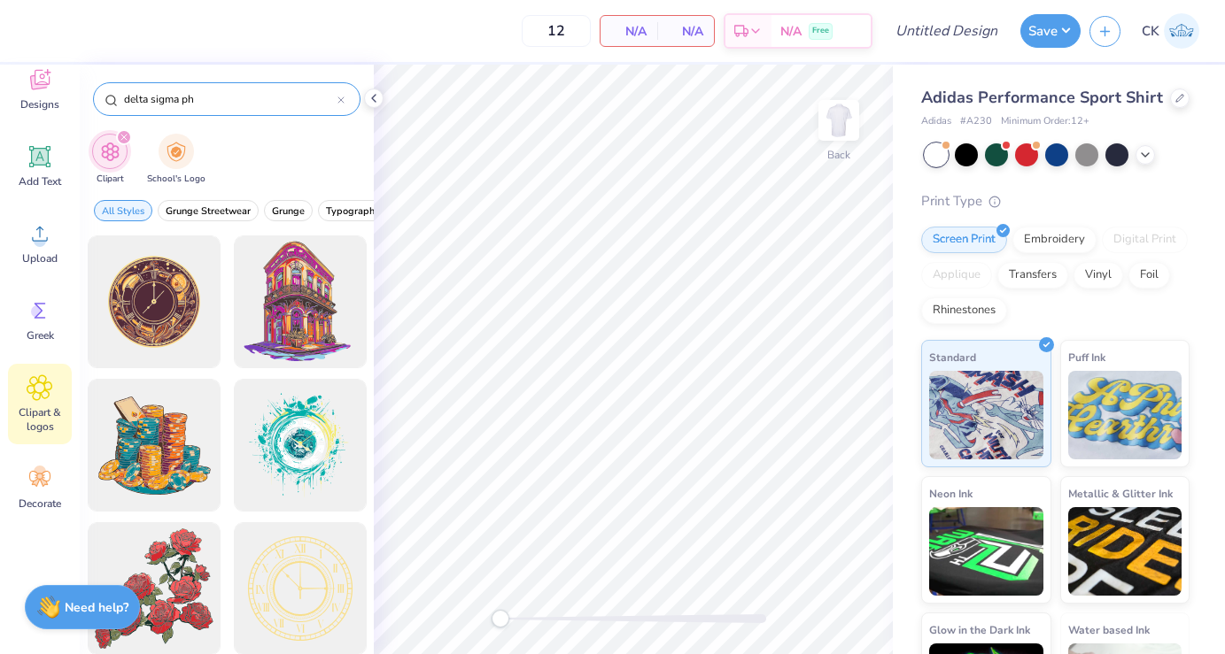
type input "delta sigma phi"
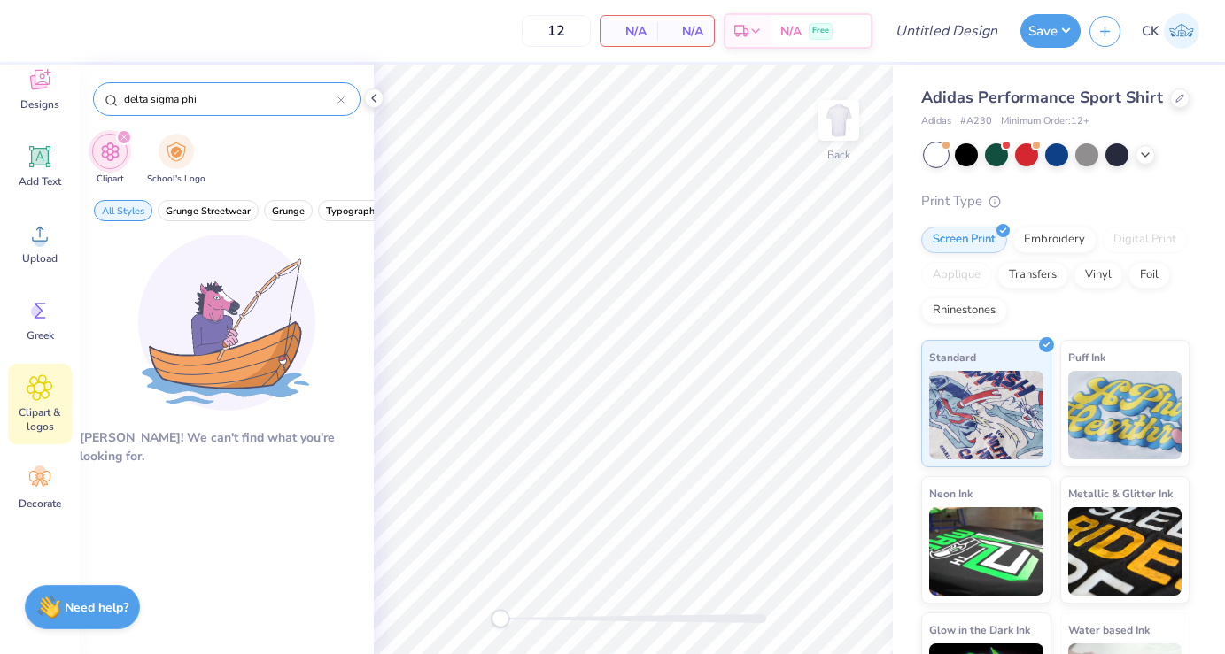
click at [338, 98] on icon at bounding box center [340, 99] width 5 height 5
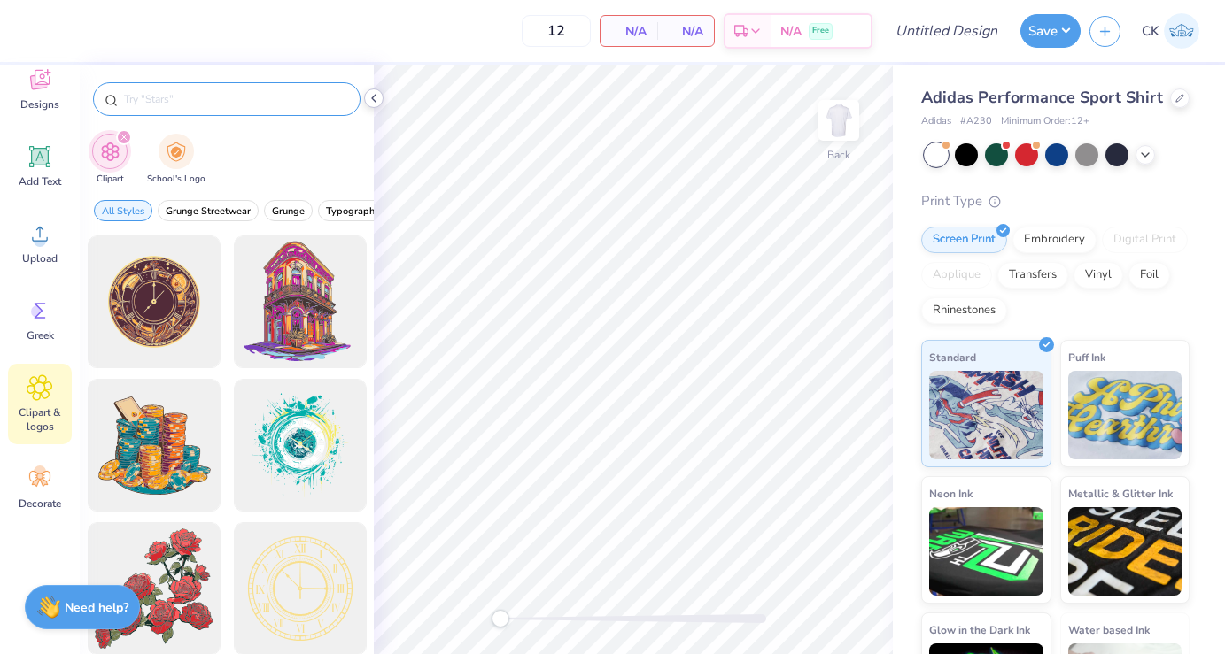
click at [370, 92] on icon at bounding box center [374, 98] width 14 height 14
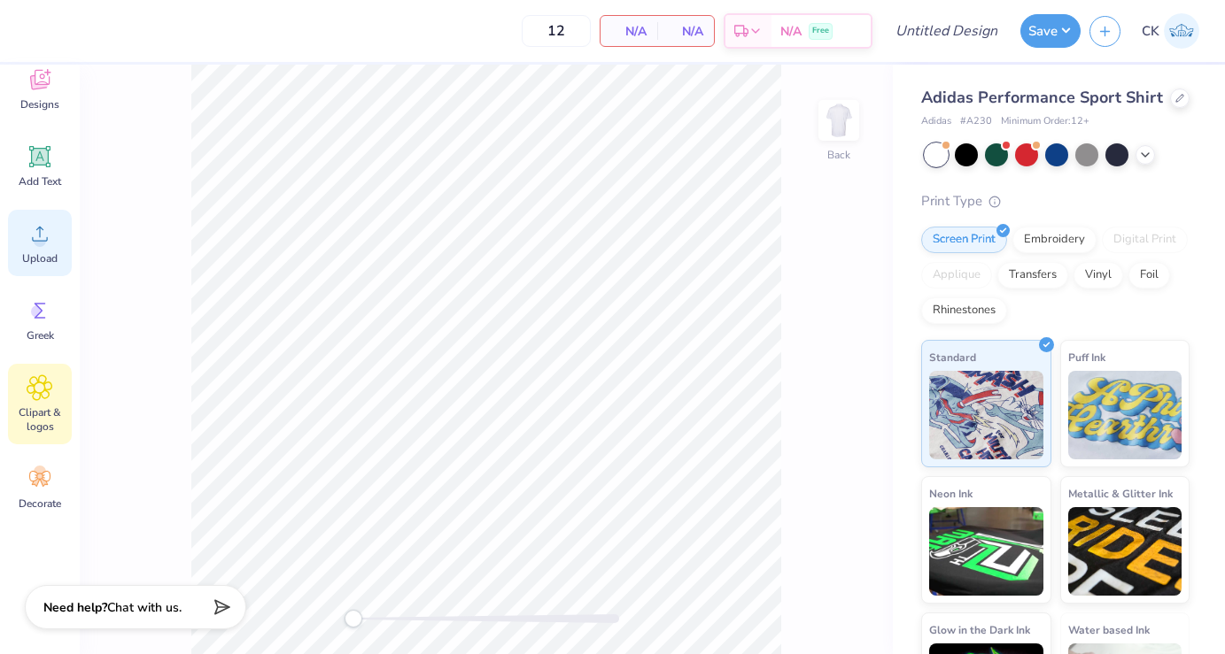
click at [32, 238] on icon at bounding box center [40, 234] width 16 height 15
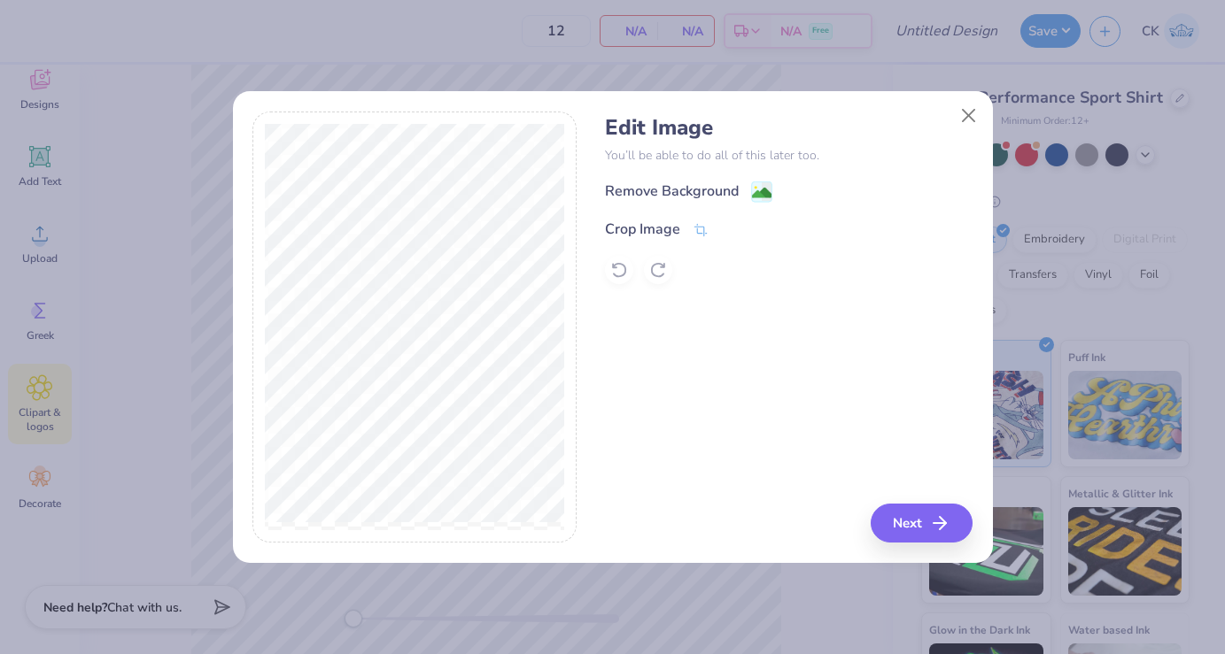
click at [682, 182] on div "Remove Background" at bounding box center [788, 192] width 367 height 22
click at [715, 194] on div "Remove Background" at bounding box center [672, 192] width 134 height 21
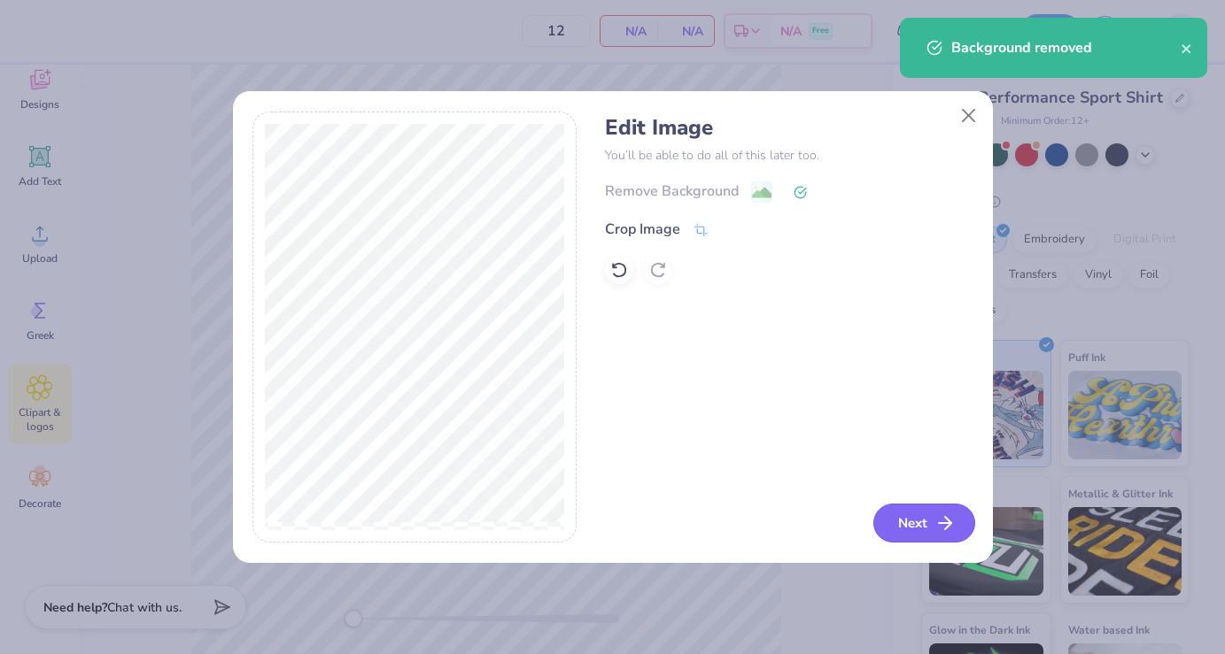
click at [931, 530] on button "Next" at bounding box center [924, 523] width 102 height 39
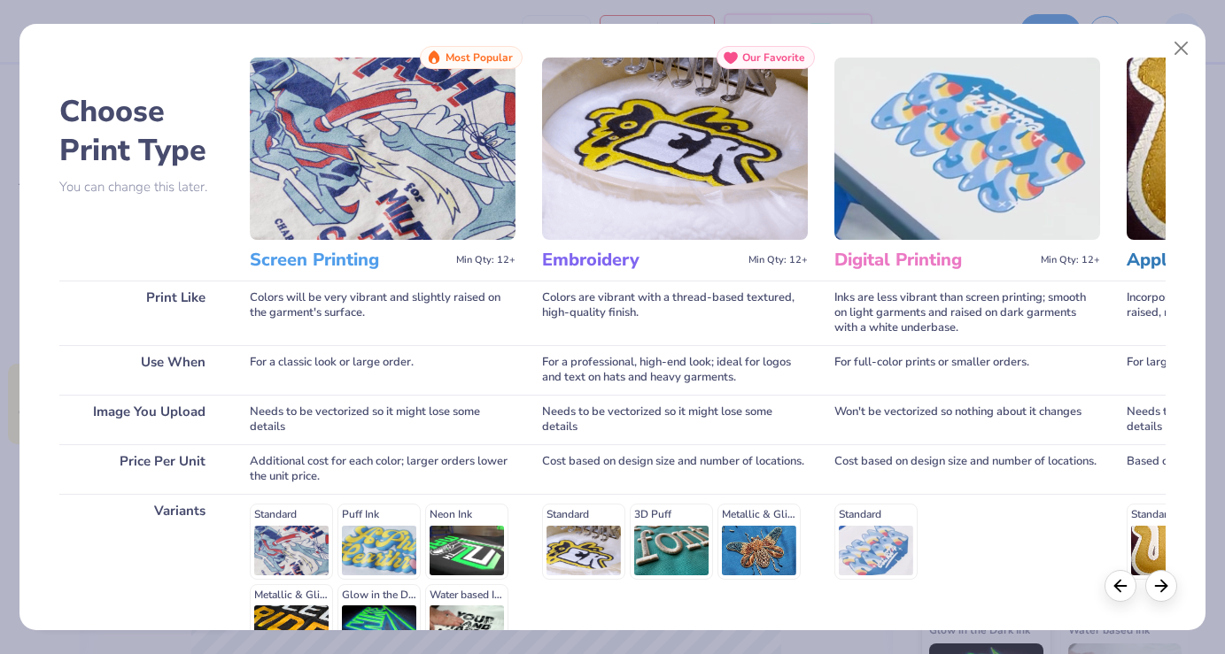
scroll to position [228, 0]
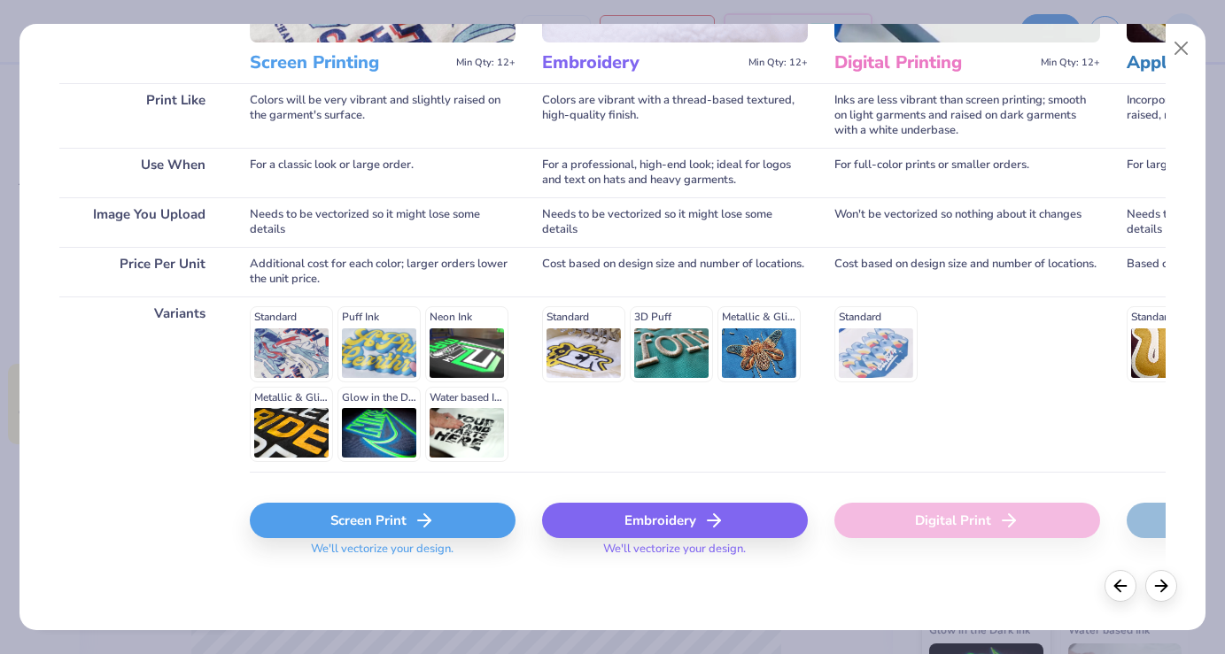
click at [425, 522] on icon at bounding box center [424, 520] width 21 height 21
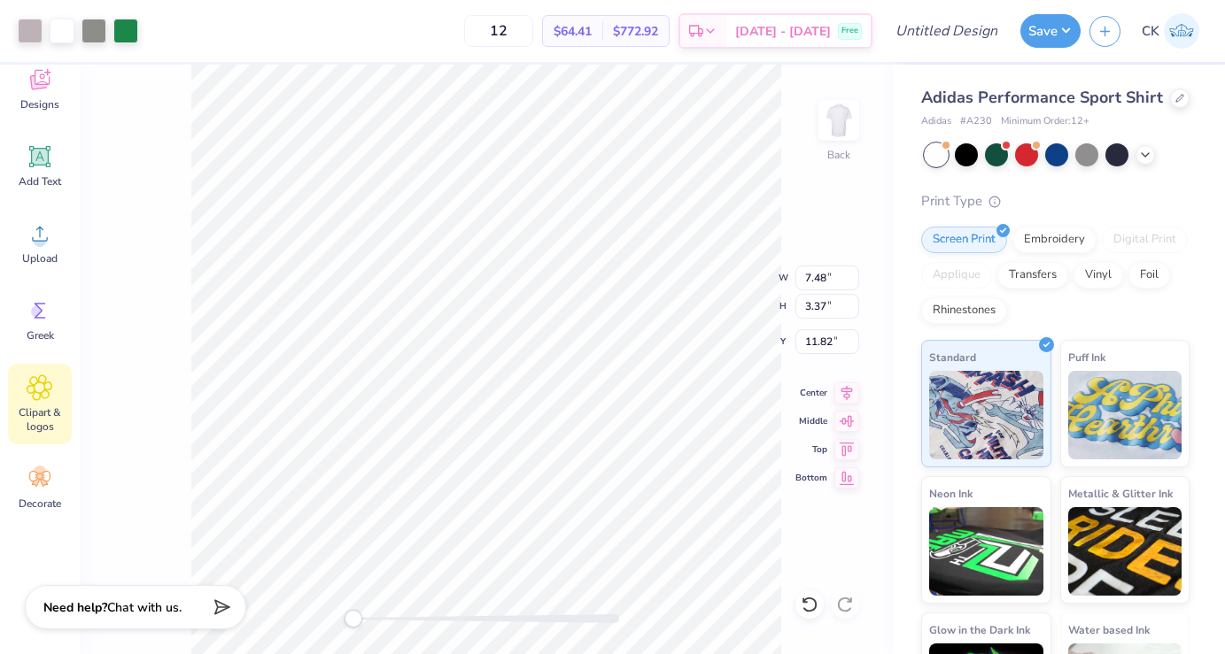
type input "5.06"
type input "2.28"
type input "4.87"
click at [64, 31] on div at bounding box center [62, 29] width 25 height 25
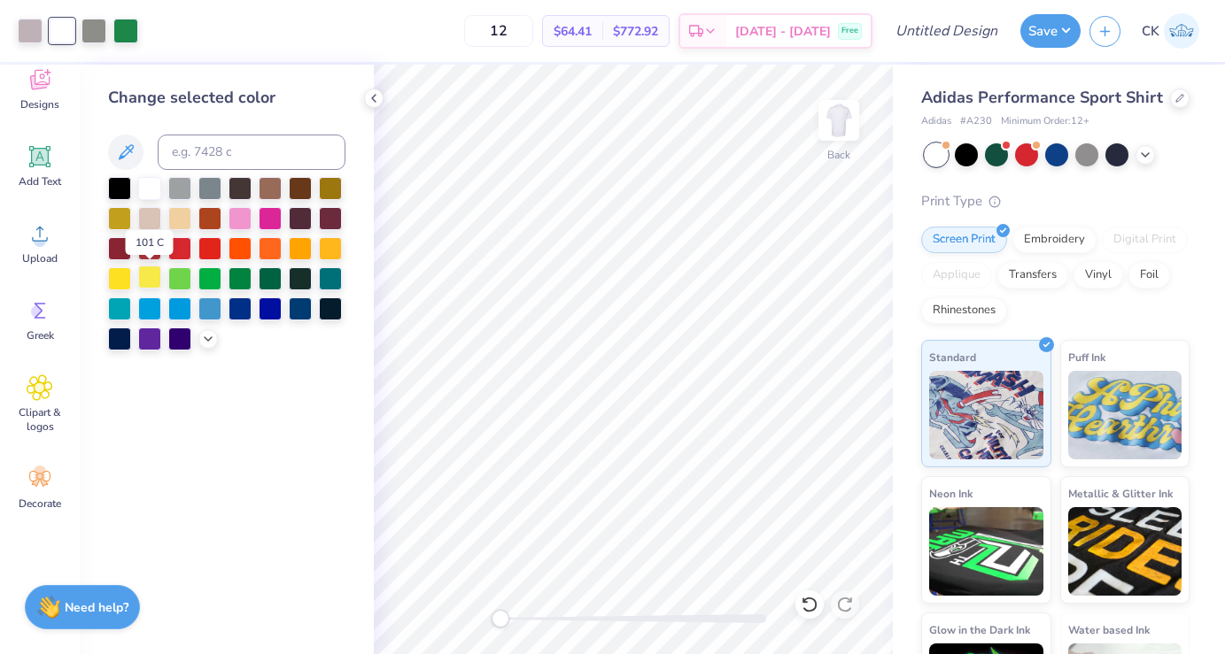
click at [148, 274] on div at bounding box center [149, 277] width 23 height 23
click at [120, 282] on div at bounding box center [119, 277] width 23 height 23
click at [96, 29] on div at bounding box center [93, 29] width 25 height 25
click at [209, 158] on input at bounding box center [252, 152] width 188 height 35
type input "7731"
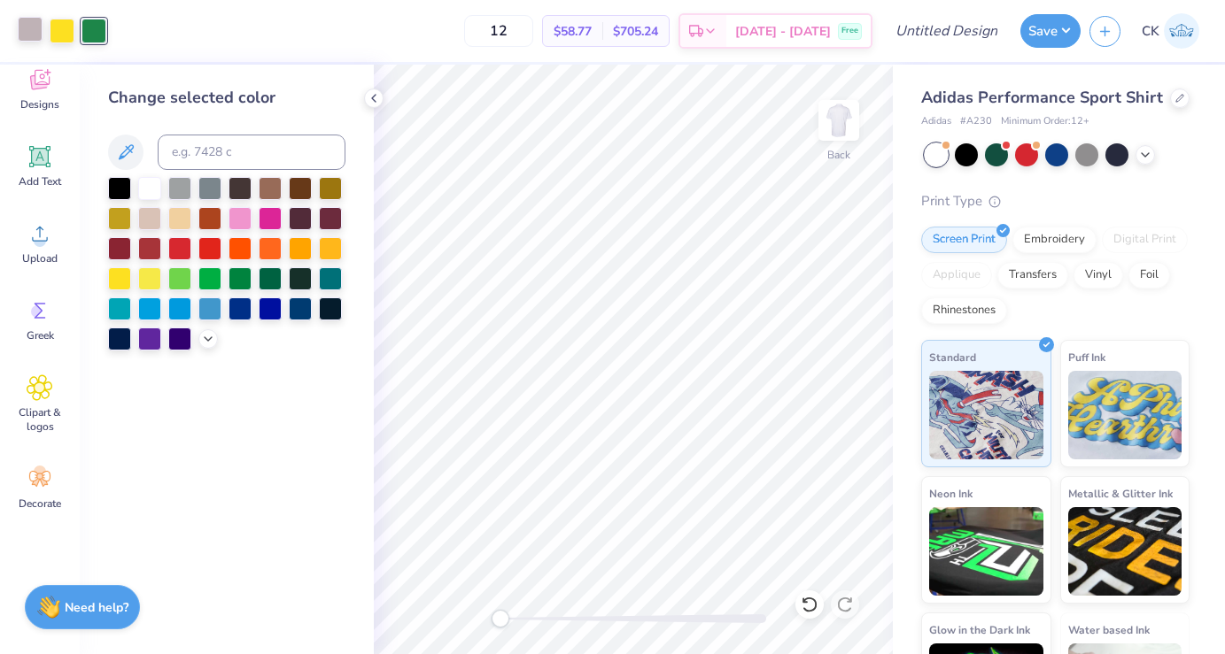
click at [28, 31] on div at bounding box center [30, 29] width 25 height 25
click at [198, 151] on input at bounding box center [252, 152] width 188 height 35
type input "7731"
click at [376, 94] on icon at bounding box center [374, 98] width 14 height 14
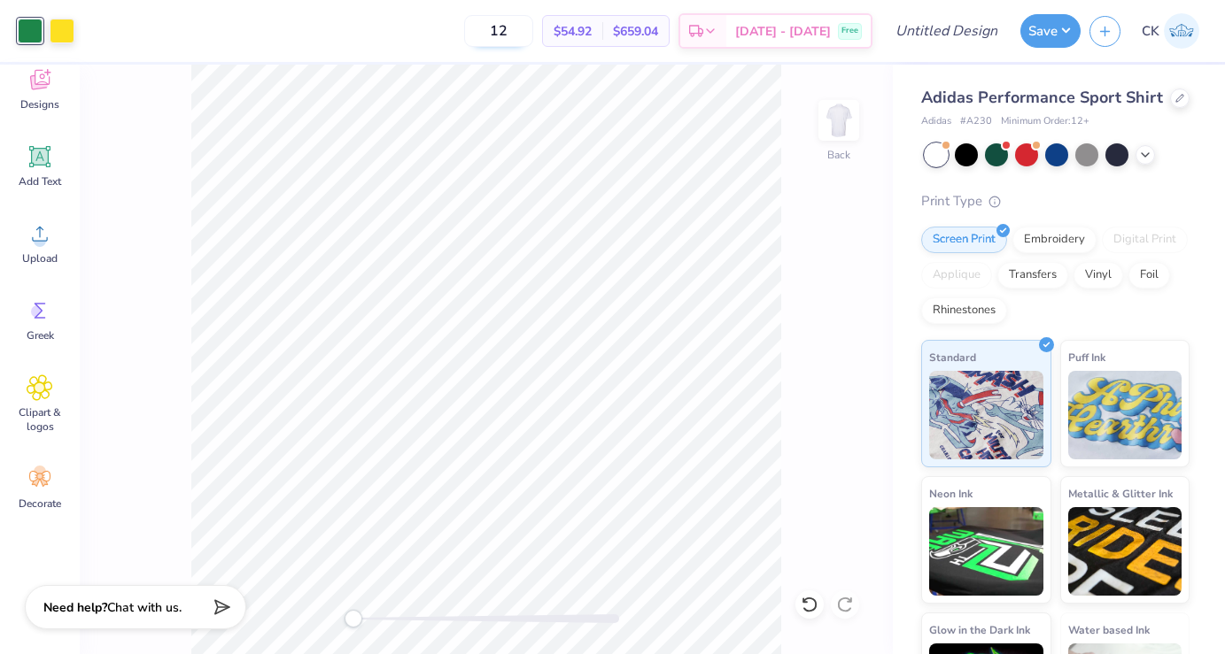
click at [522, 27] on input "12" at bounding box center [498, 31] width 69 height 32
type input "4"
type input "30"
click at [931, 39] on input "Design Title" at bounding box center [967, 30] width 87 height 35
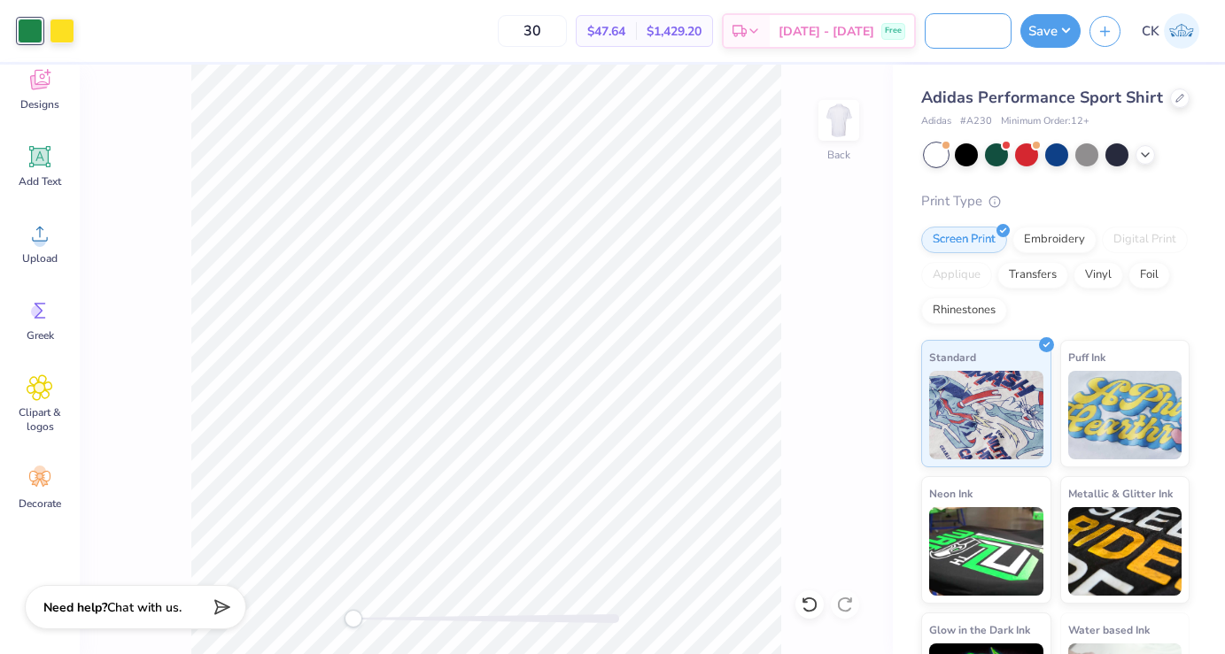
scroll to position [0, 127]
type input "DSig Parents Weekend Polo"
click at [822, 312] on div "Back" at bounding box center [486, 360] width 813 height 590
click at [1055, 27] on button "Save" at bounding box center [1050, 29] width 60 height 34
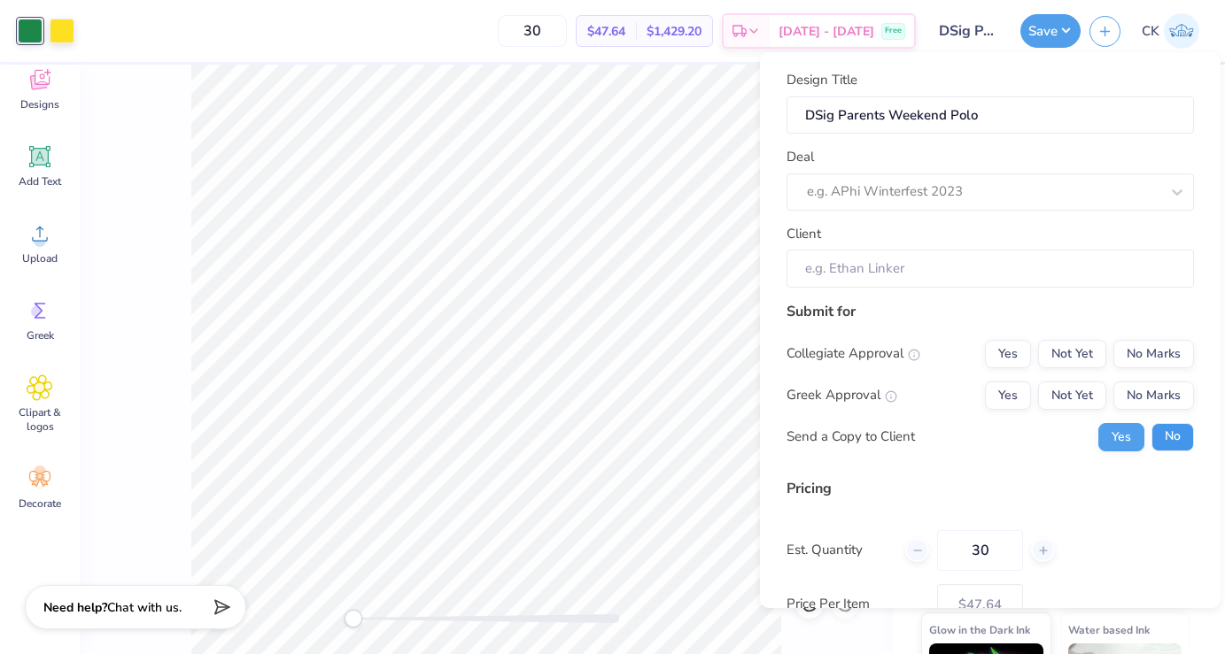
click at [1167, 441] on button "No" at bounding box center [1172, 437] width 43 height 28
click at [844, 179] on div "e.g. APhi Winterfest 2023" at bounding box center [965, 191] width 321 height 27
type input "dsig"
